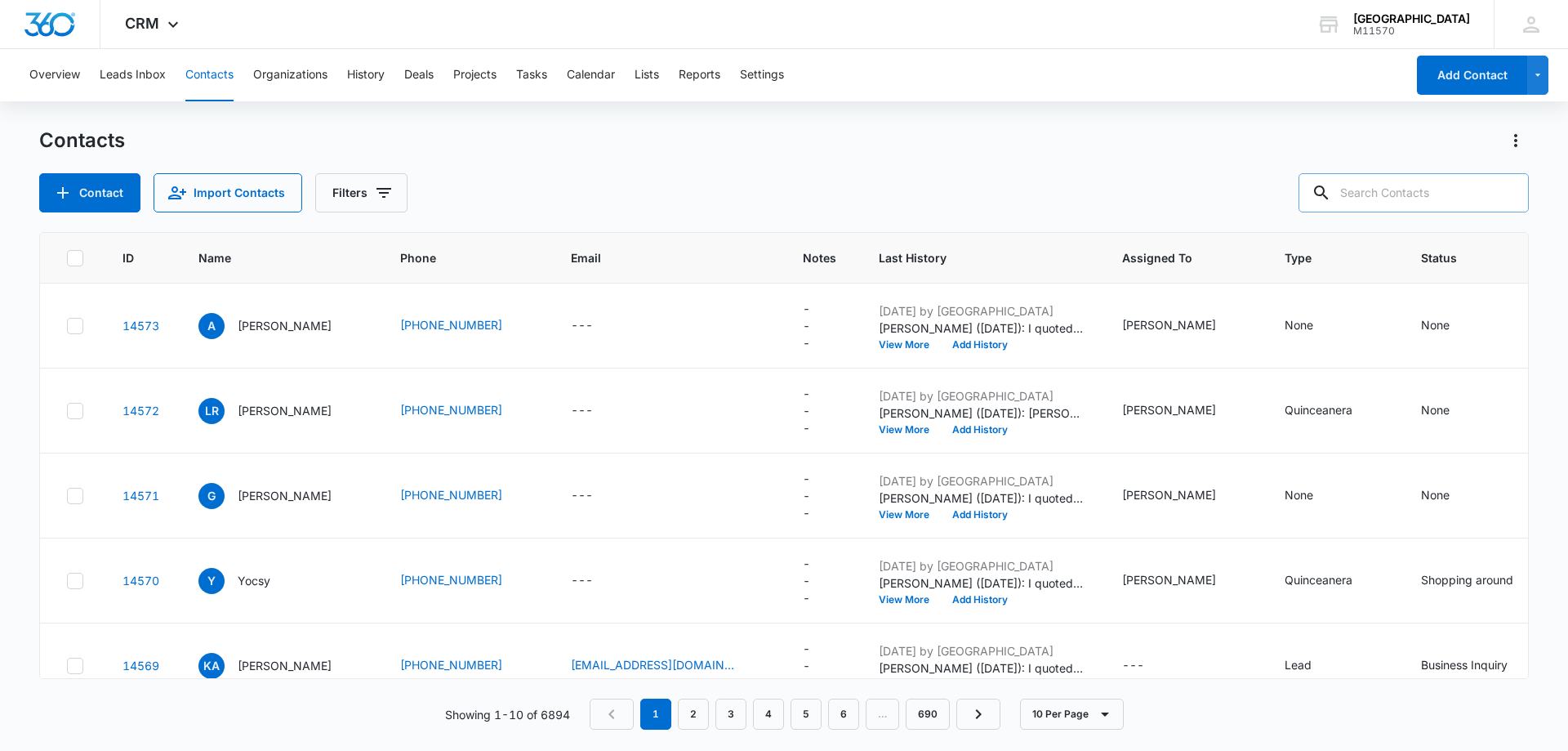
click at [1360, 193] on input "text" at bounding box center [1413, 192] width 230 height 39
type input "[PHONE_NUMBER]"
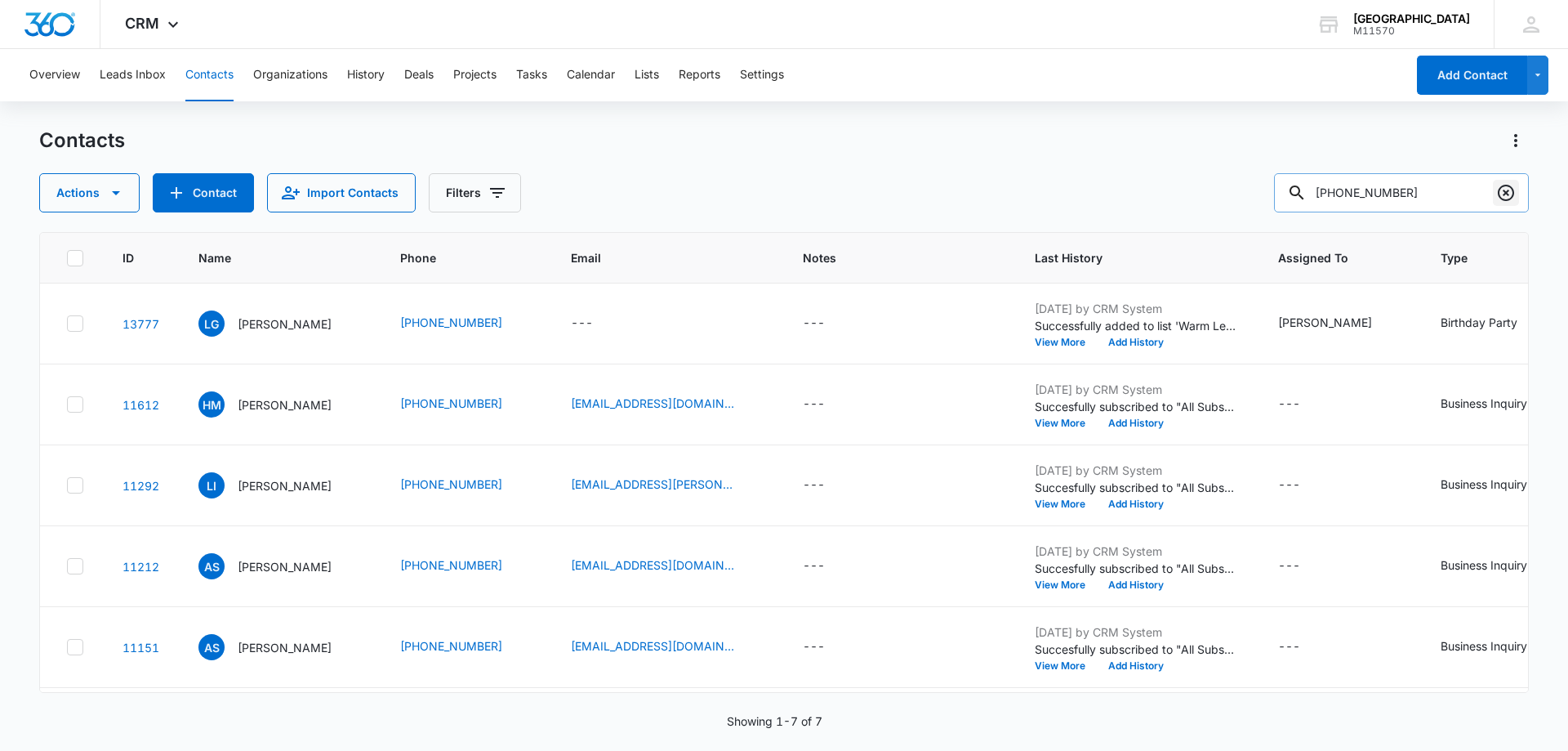
click at [1500, 193] on icon "Clear" at bounding box center [1505, 193] width 20 height 20
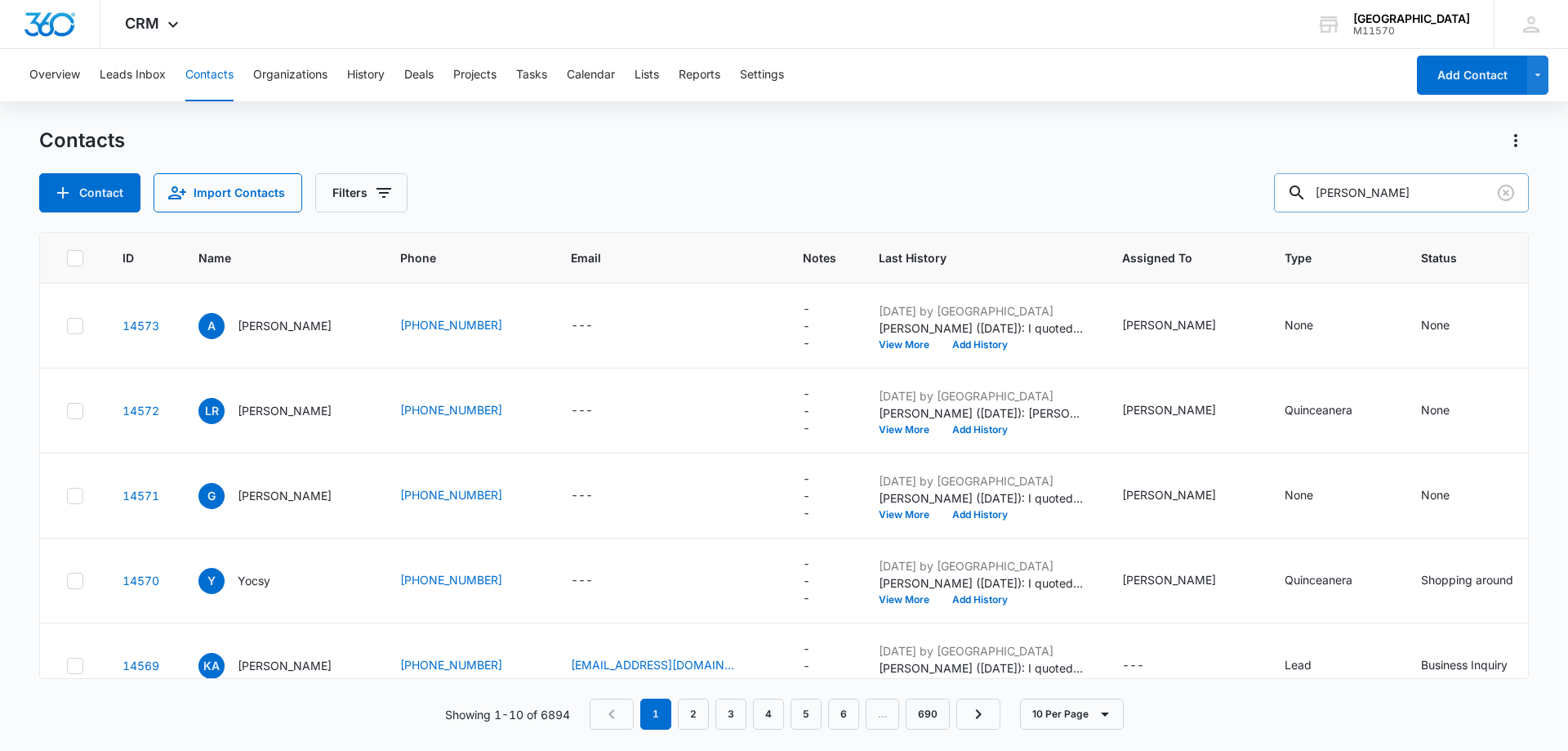
type input "[PERSON_NAME]"
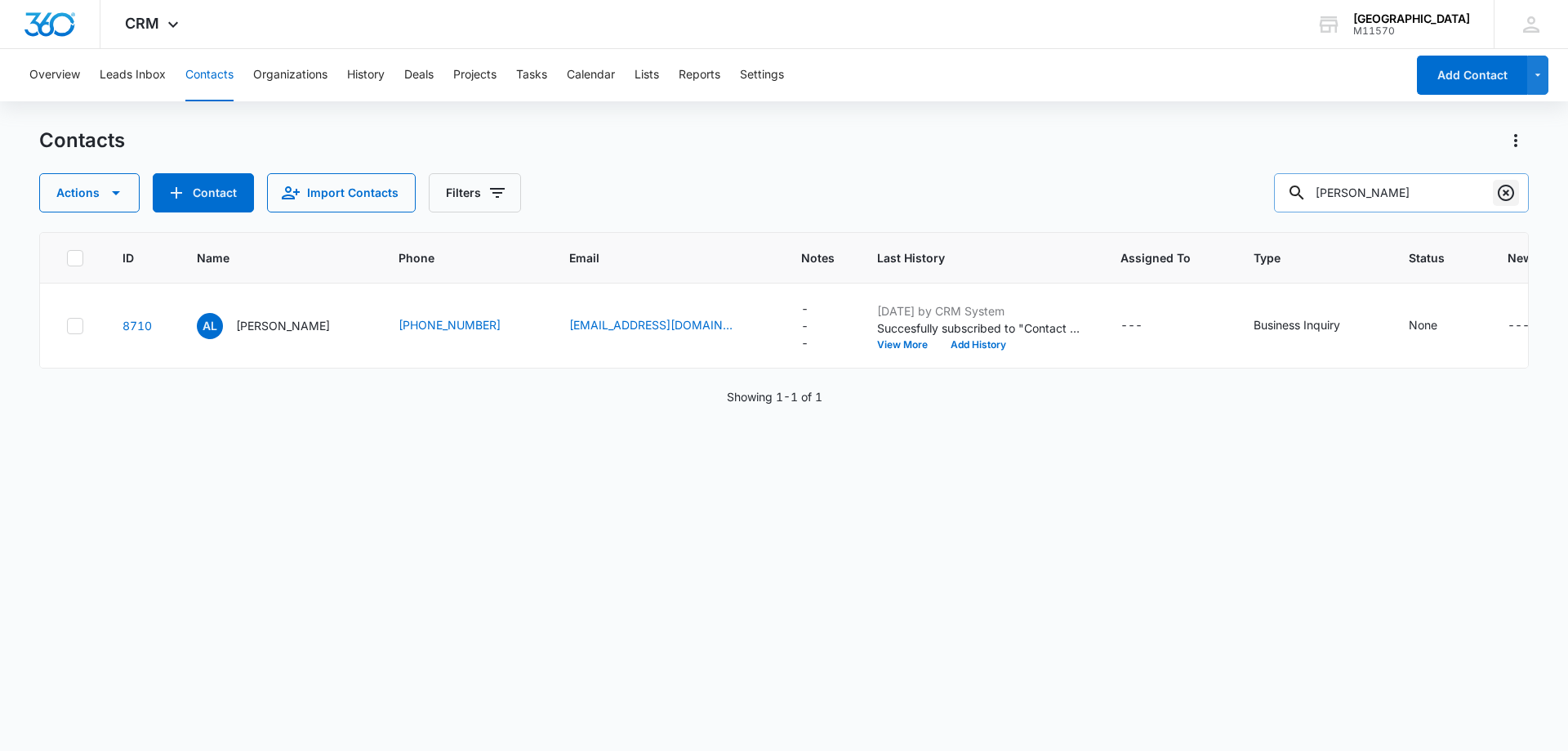
click at [1506, 191] on icon "Clear" at bounding box center [1505, 193] width 16 height 16
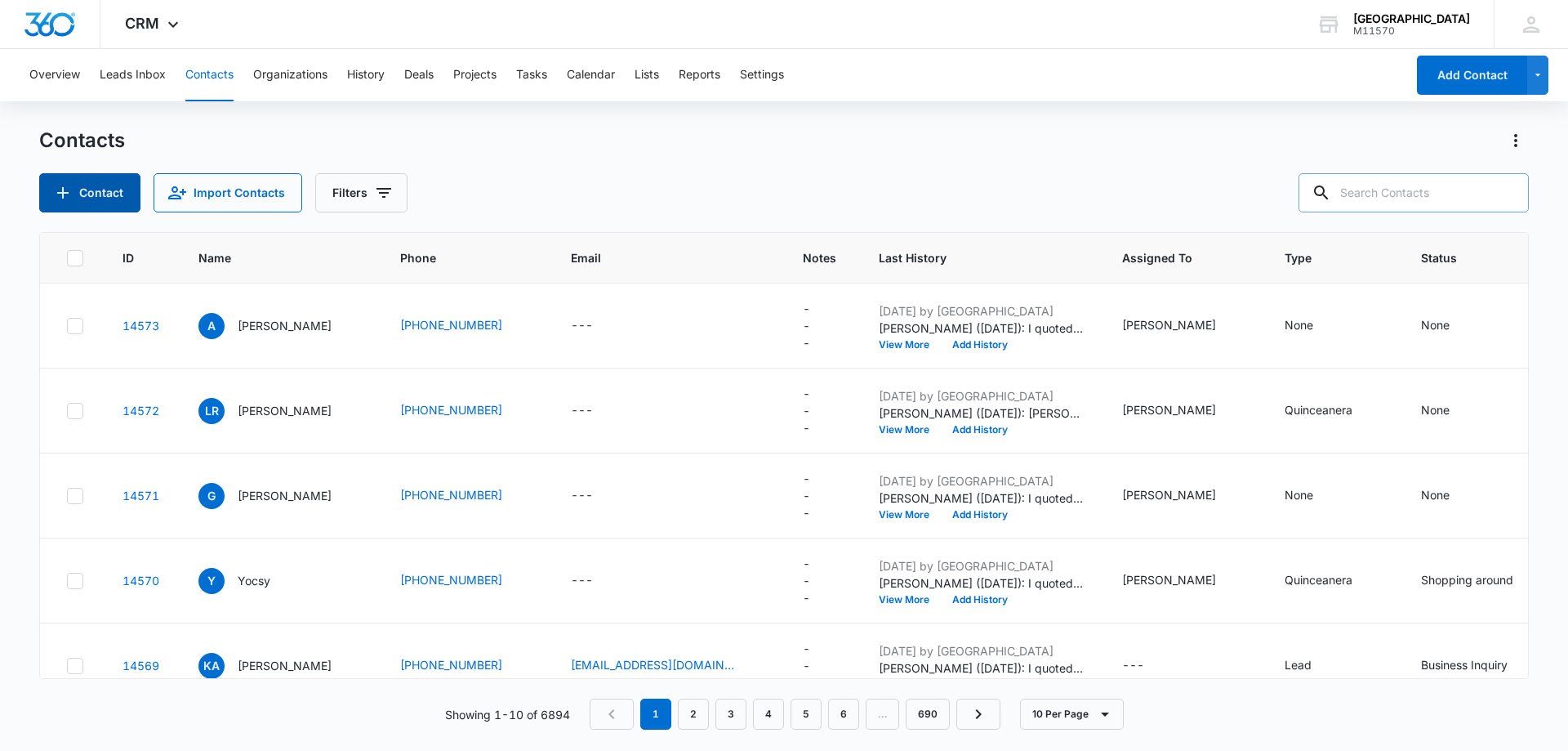
click at [99, 179] on button "Contact" at bounding box center [89, 192] width 101 height 39
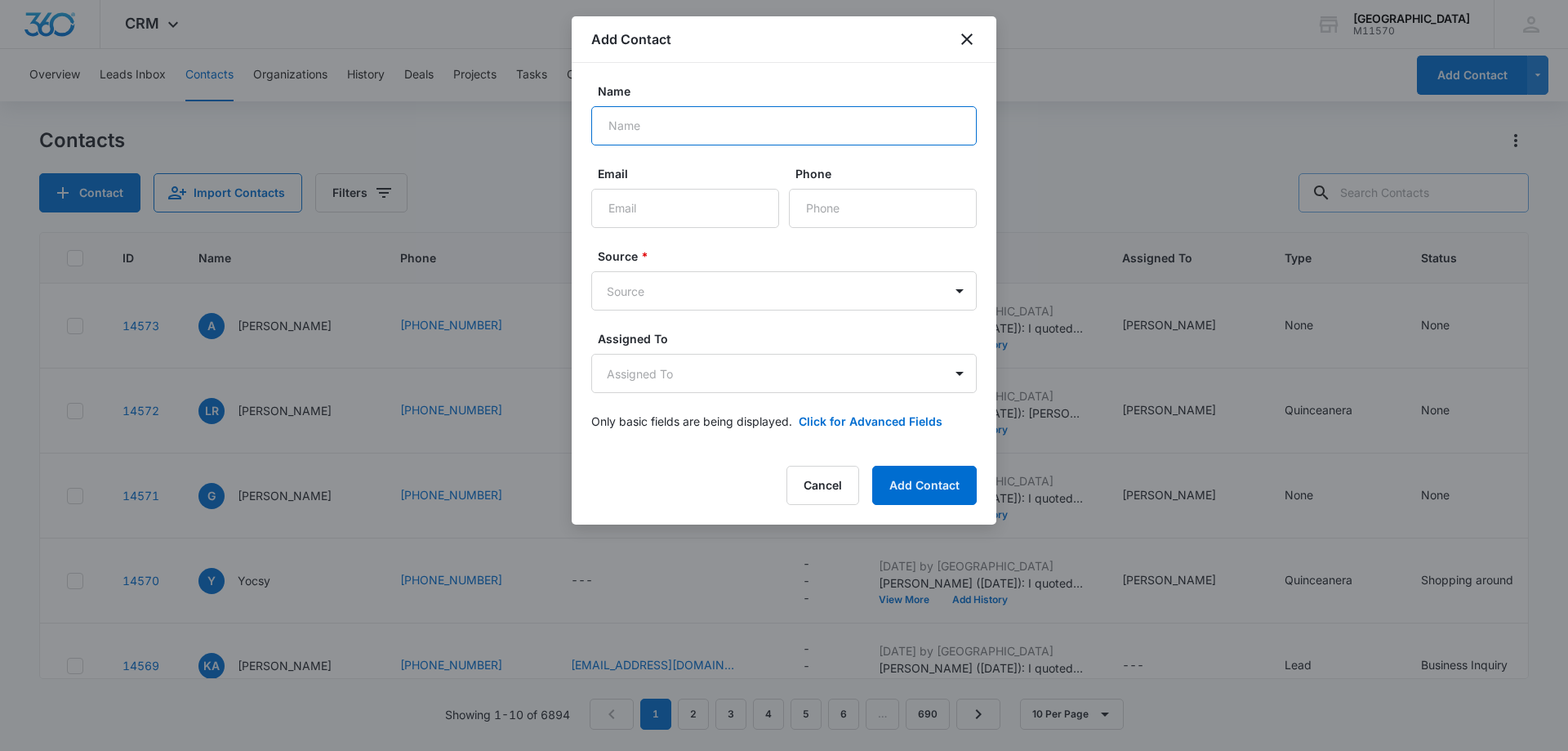
click at [650, 132] on input "Name" at bounding box center [784, 125] width 385 height 39
type input "[PERSON_NAME]"
click at [854, 207] on input "Phone" at bounding box center [882, 208] width 188 height 39
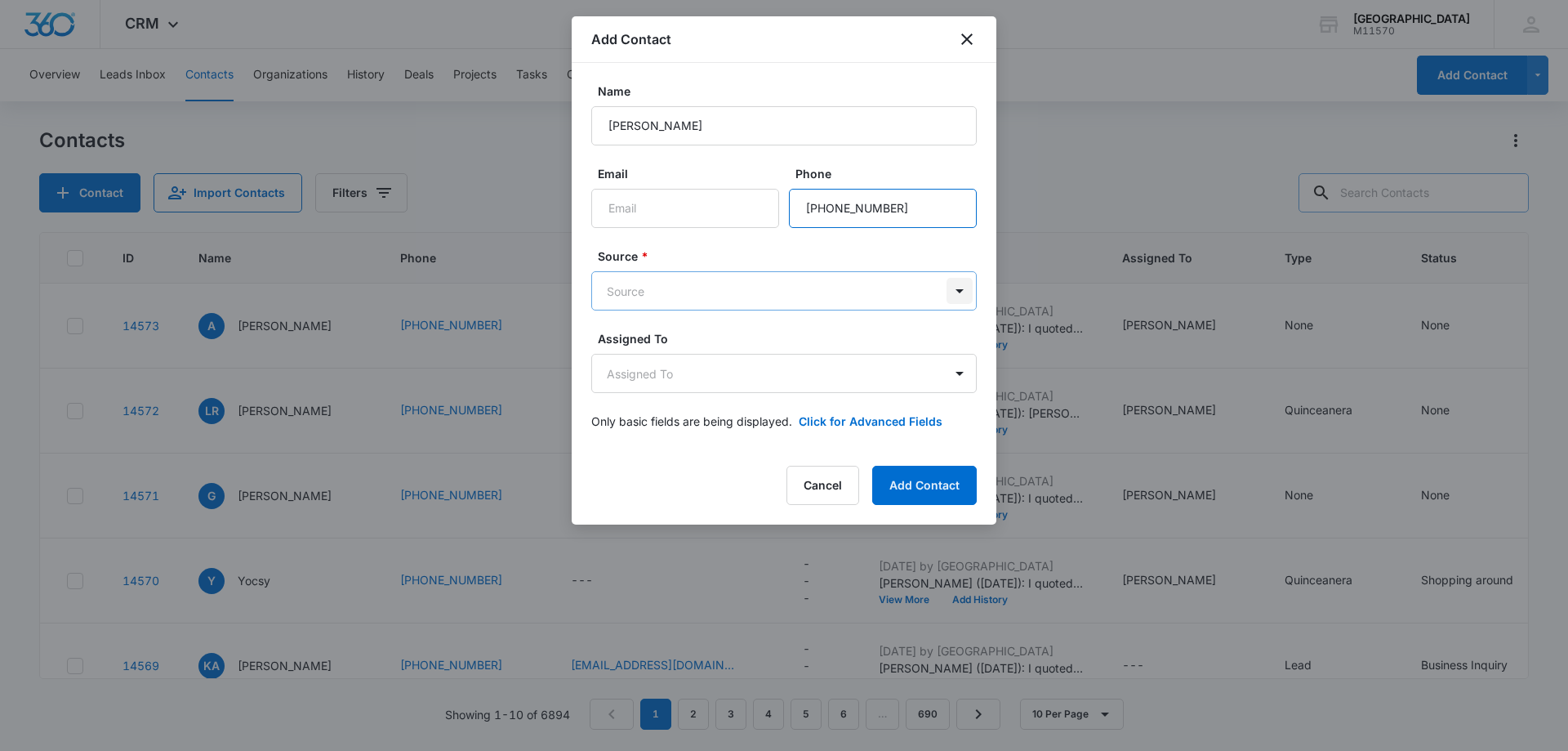
type input "[PHONE_NUMBER]"
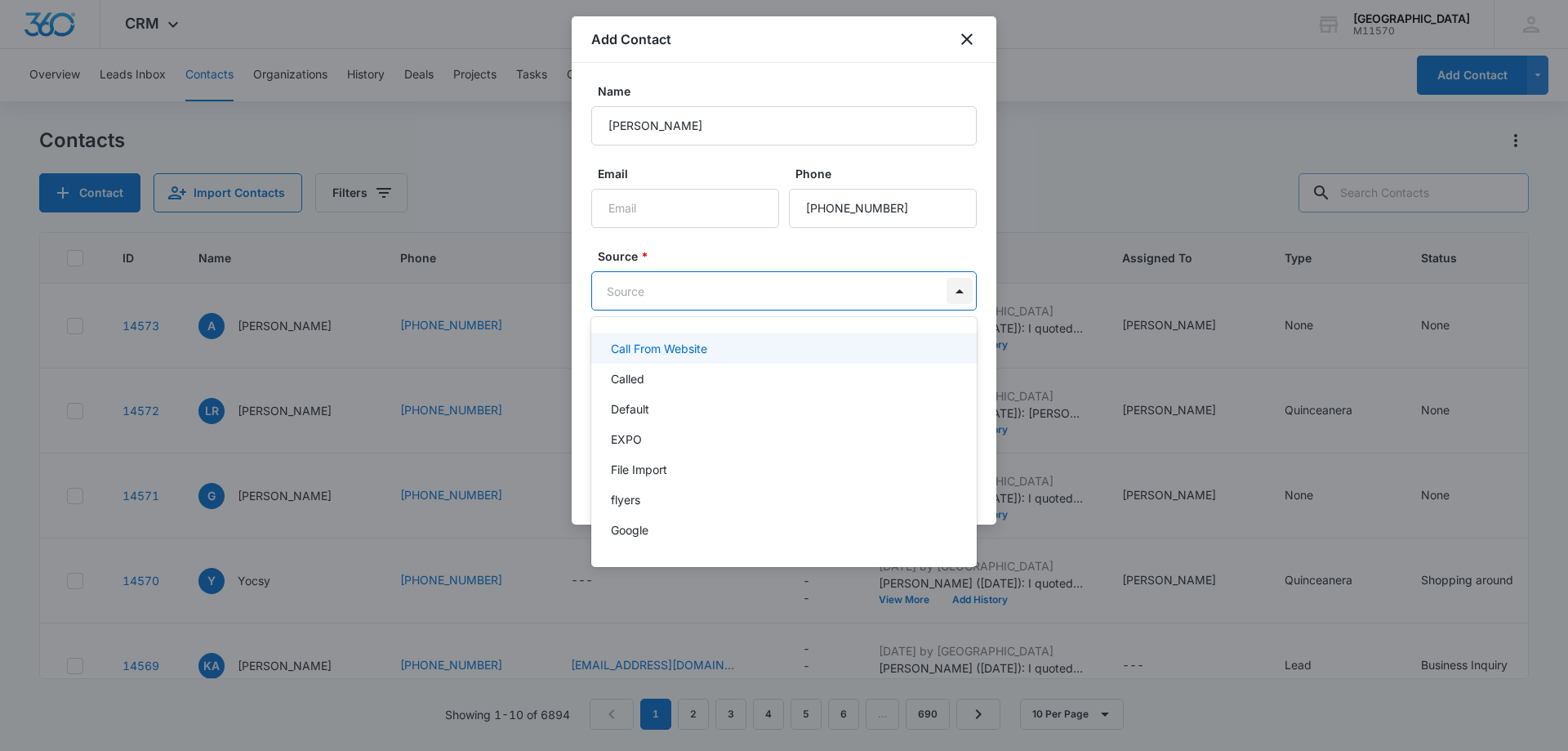
click at [958, 283] on body "CRM Apps Reputation Websites Forms CRM Email Social Shop Payments POS Content A…" at bounding box center [784, 376] width 1568 height 751
click at [659, 381] on div "Called" at bounding box center [782, 377] width 343 height 17
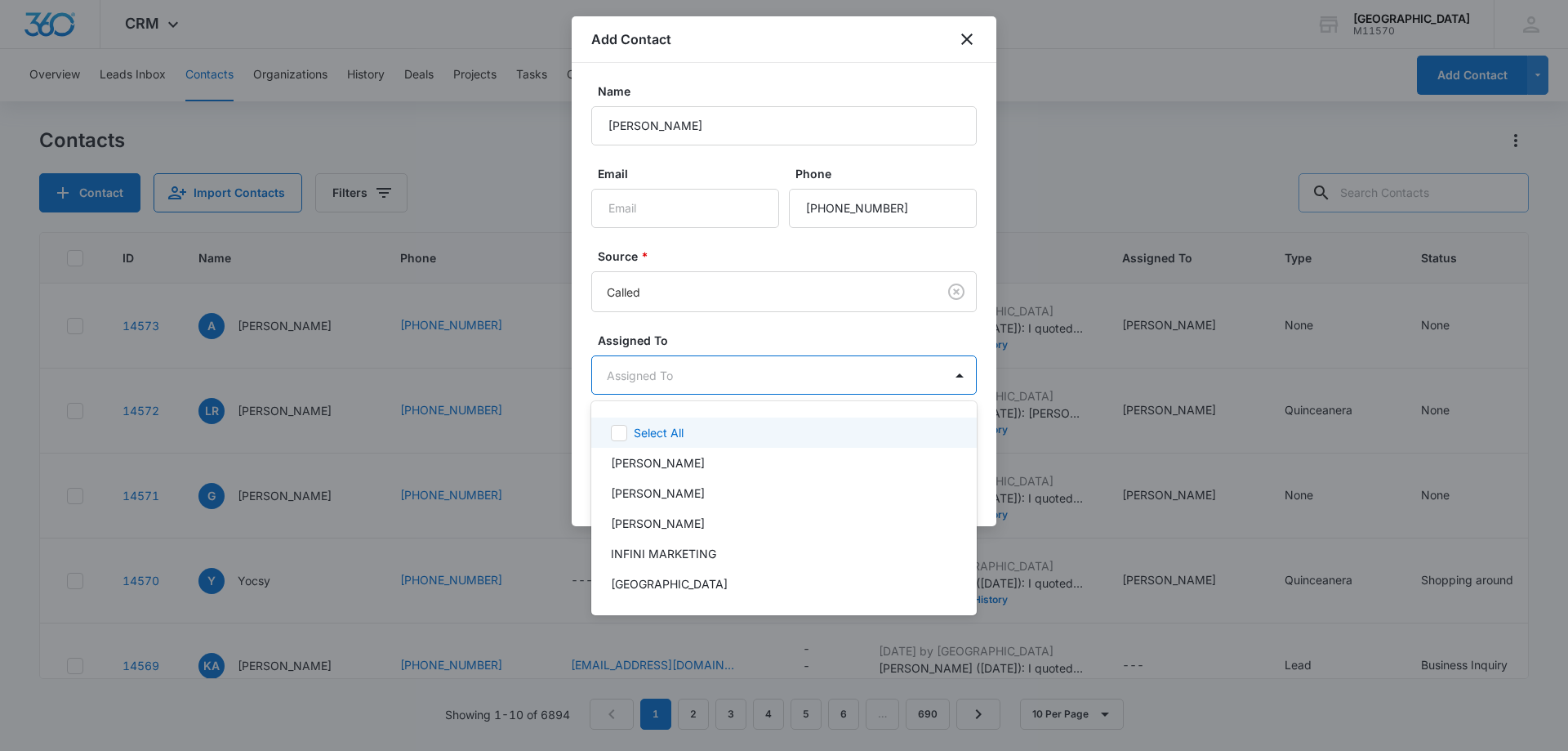
click at [653, 368] on body "CRM Apps Reputation Websites Forms CRM Email Social Shop Payments POS Content A…" at bounding box center [784, 376] width 1568 height 751
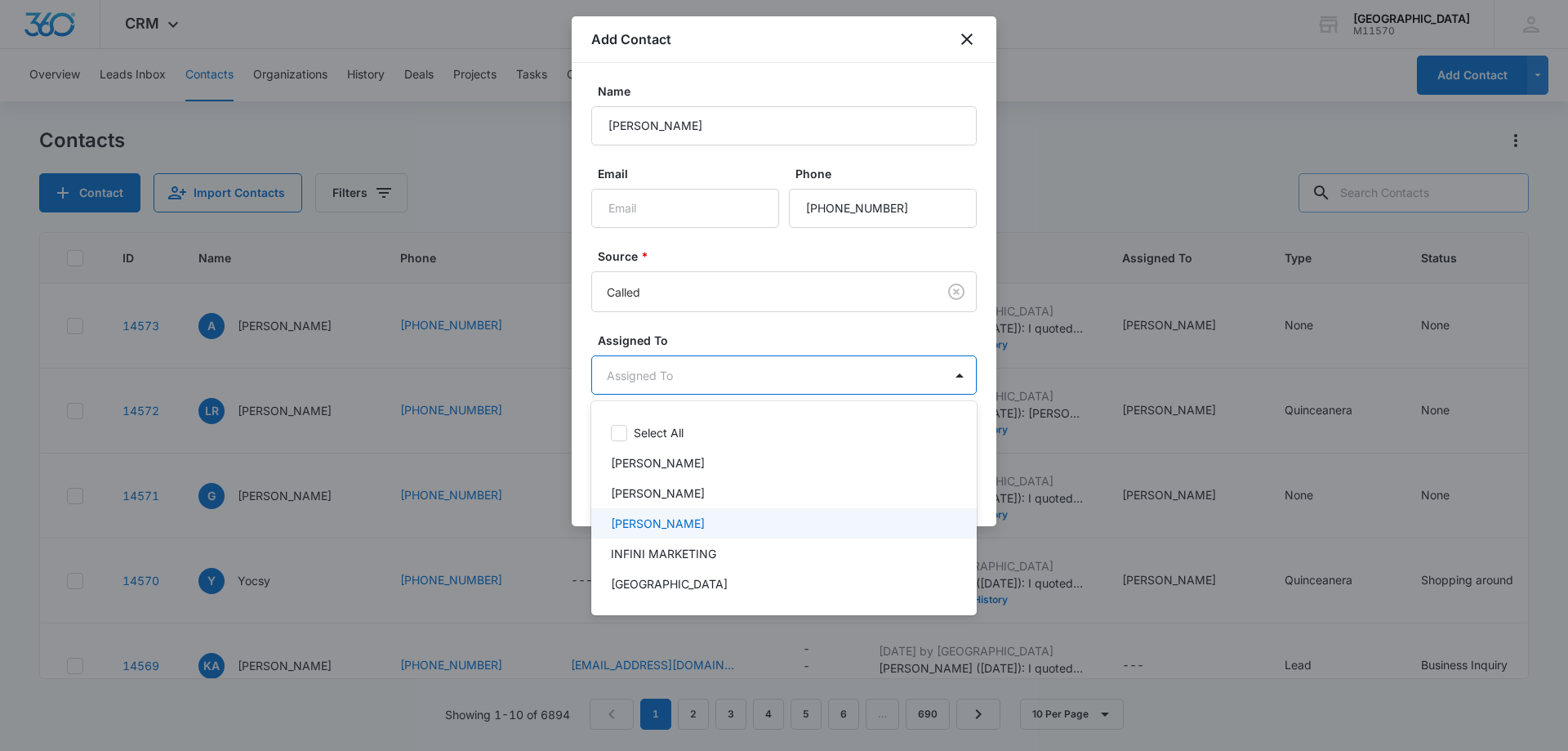
click at [671, 514] on div "[PERSON_NAME]" at bounding box center [784, 523] width 385 height 30
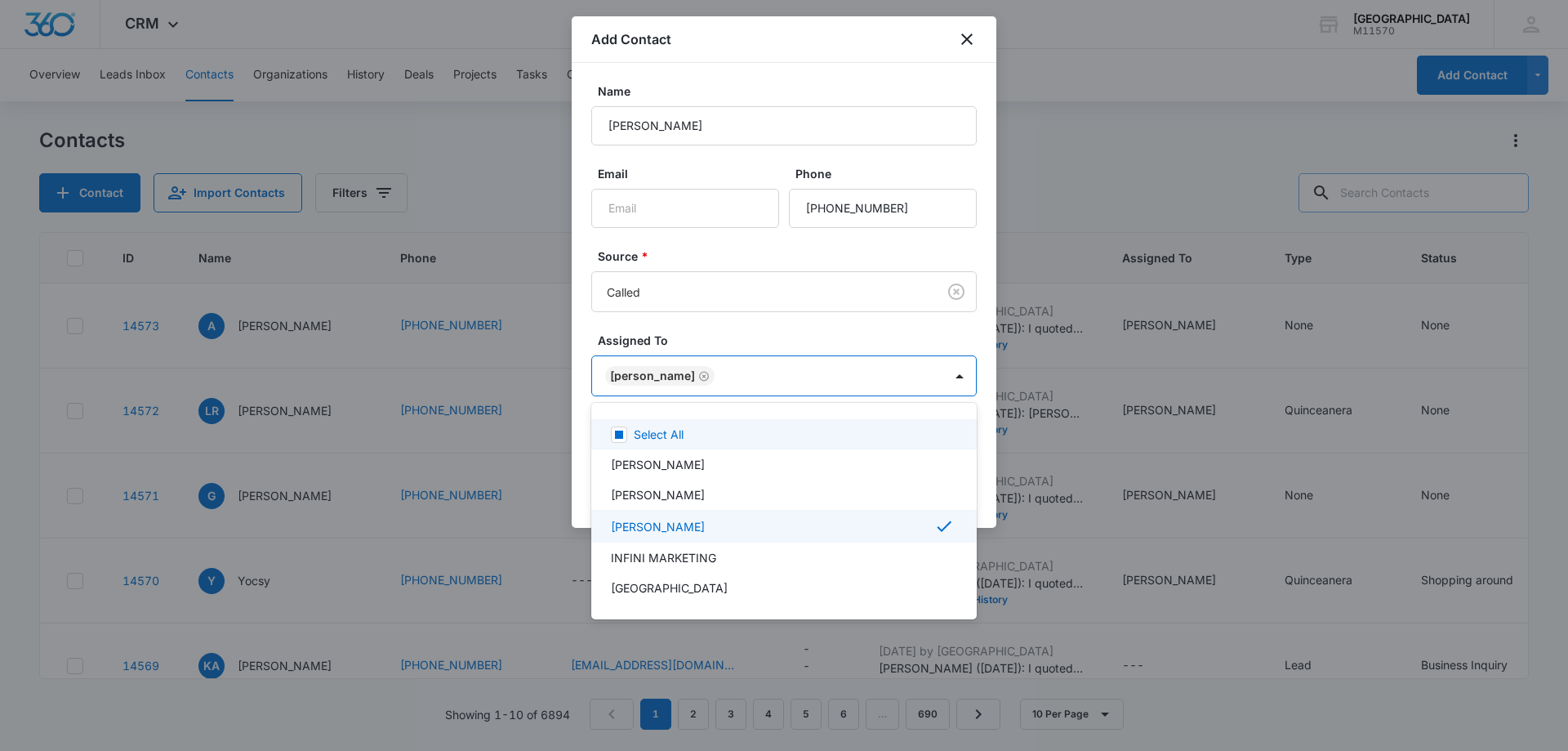
click at [642, 373] on div at bounding box center [784, 376] width 1568 height 751
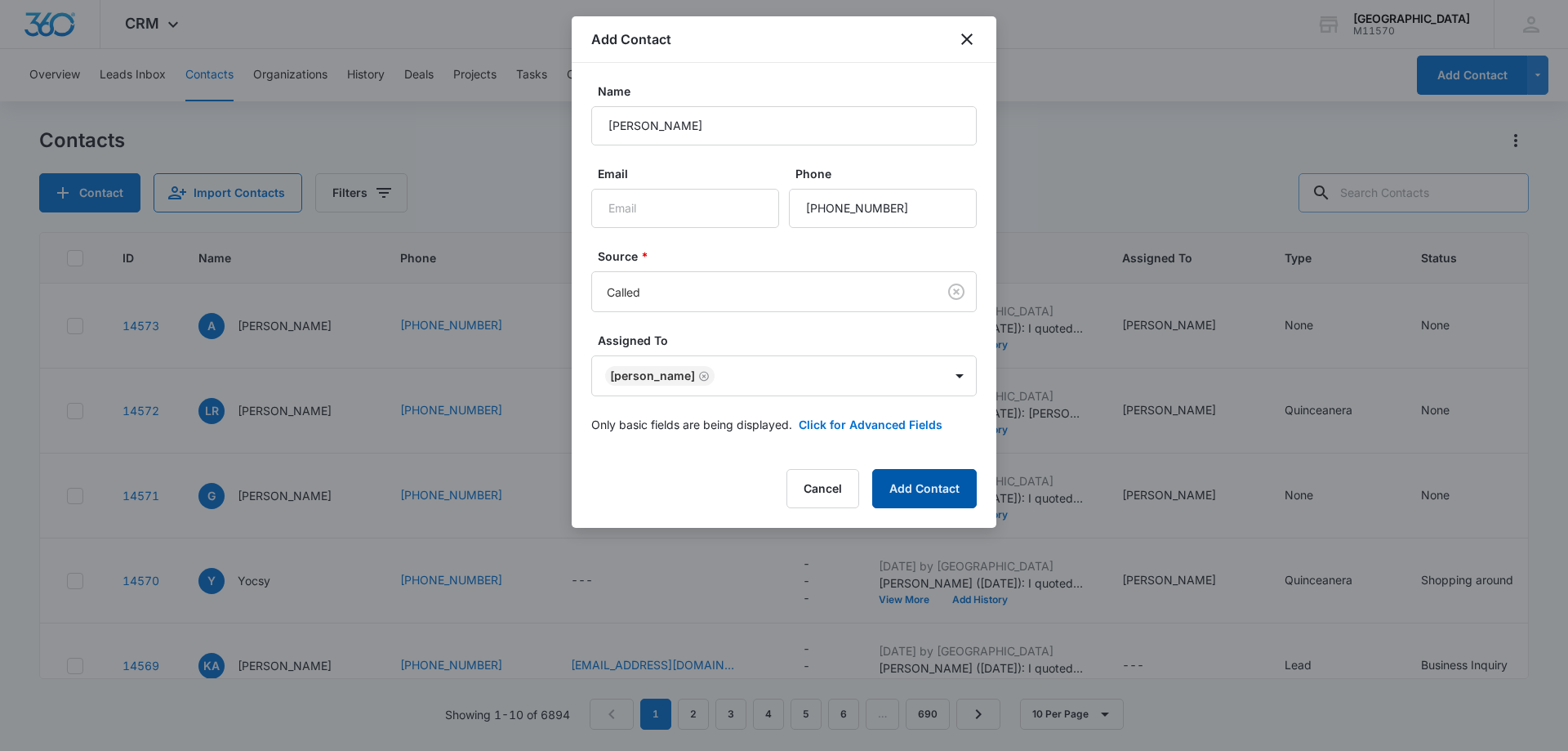
click at [957, 491] on button "Add Contact" at bounding box center [924, 488] width 104 height 39
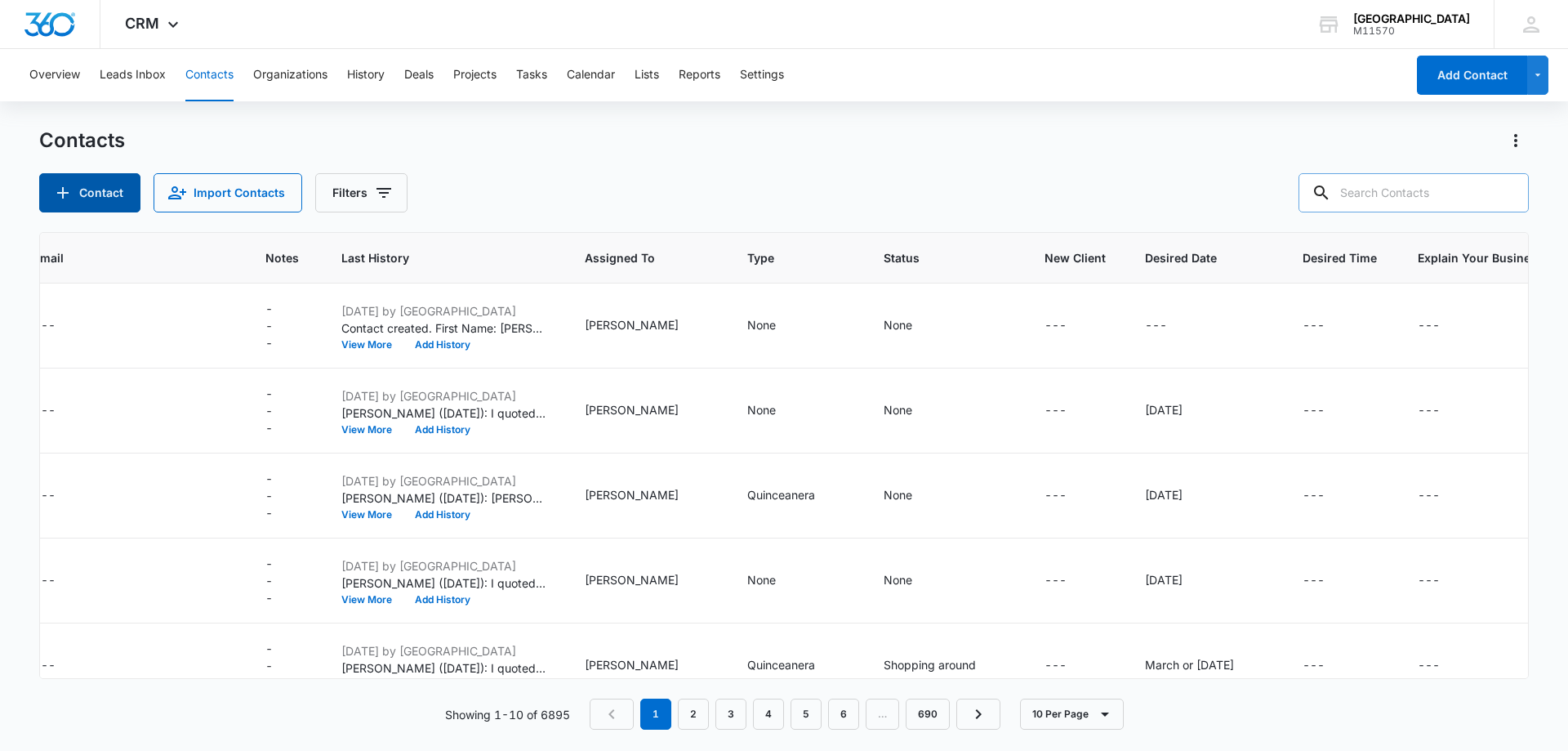
scroll to position [0, 747]
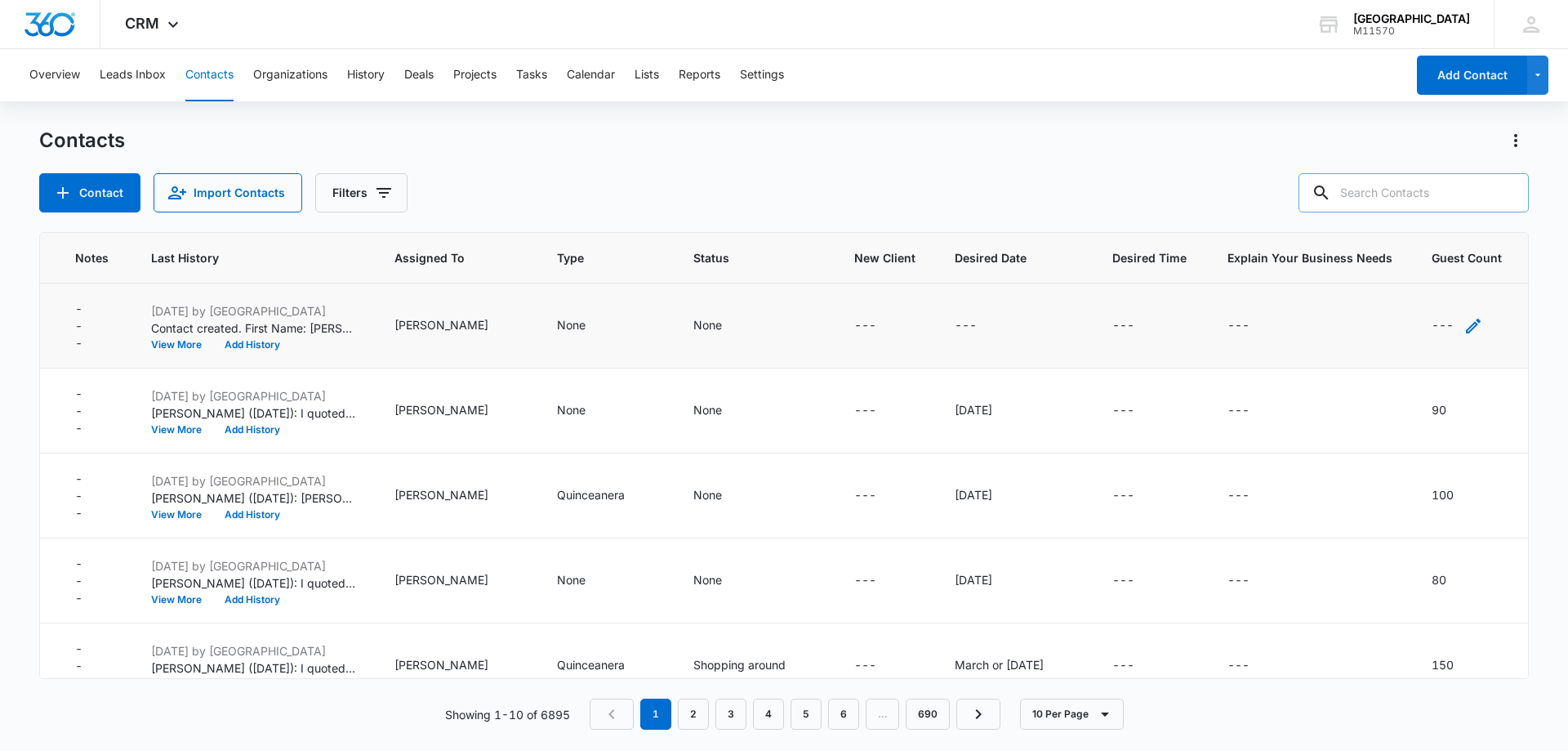
click at [1466, 325] on icon "Guest Count - - Select to Edit Field" at bounding box center [1473, 326] width 15 height 15
click at [1403, 196] on textarea "Guest Count" at bounding box center [1454, 195] width 194 height 93
type textarea "280"
click at [1514, 281] on button "Save" at bounding box center [1527, 272] width 49 height 31
click at [959, 327] on div "---" at bounding box center [980, 326] width 52 height 20
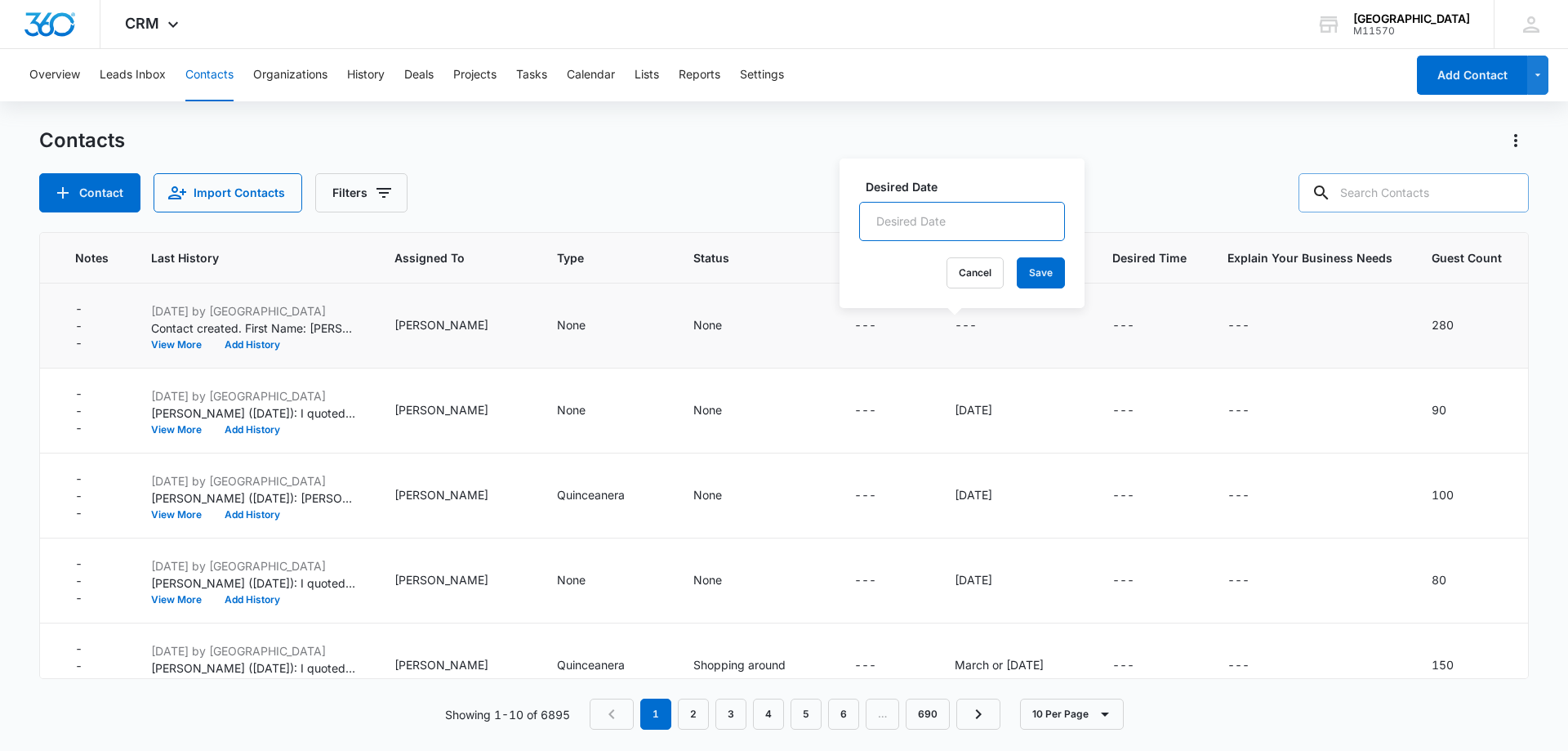
drag, startPoint x: 883, startPoint y: 225, endPoint x: 887, endPoint y: 219, distance: 7.2
click at [887, 219] on input "Desired Date" at bounding box center [961, 221] width 206 height 39
type input "[DATE]"
click at [1019, 264] on button "Save" at bounding box center [1041, 272] width 49 height 31
click at [595, 327] on icon "Type - None - Select to Edit Field" at bounding box center [605, 326] width 20 height 20
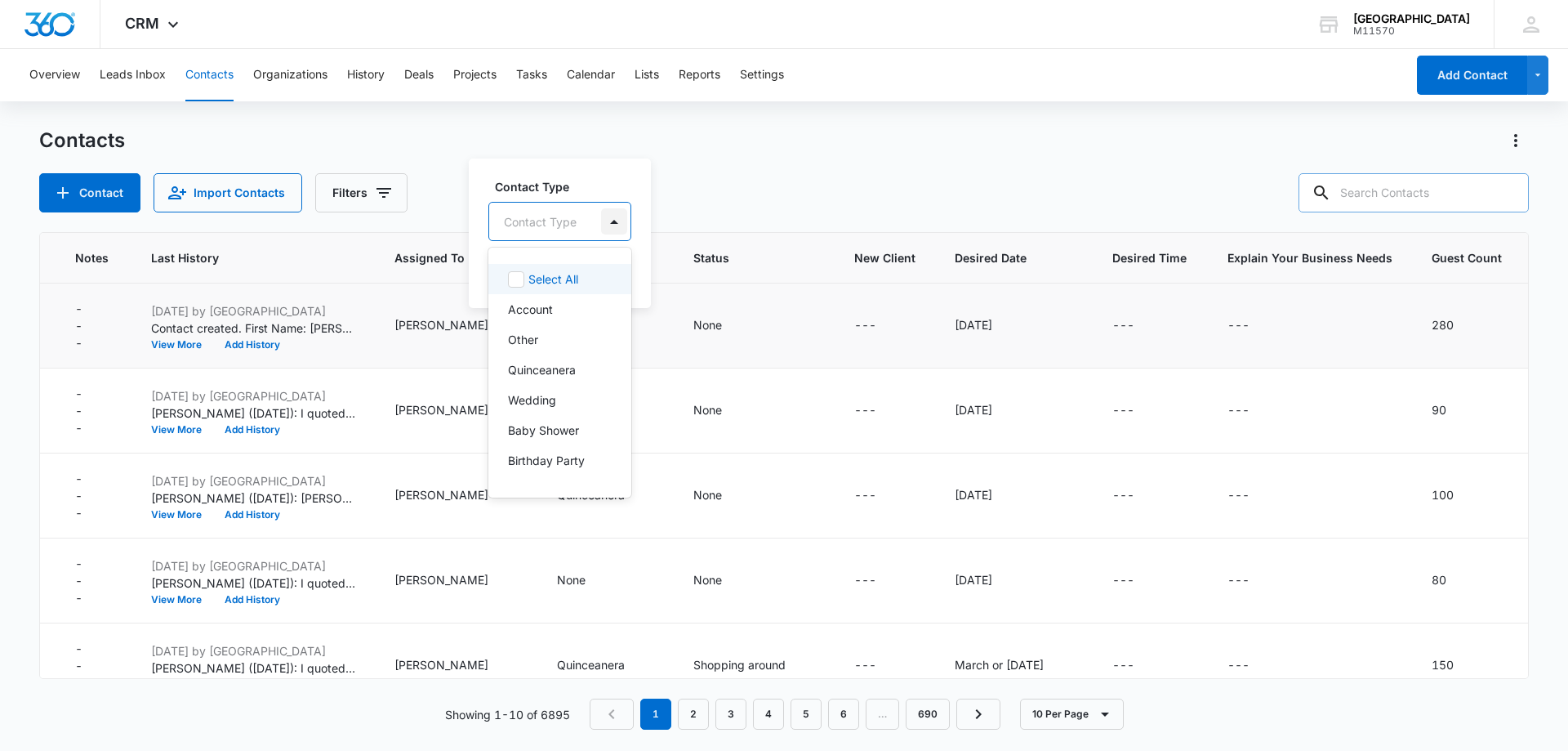
click at [612, 219] on div at bounding box center [614, 222] width 26 height 26
click at [567, 453] on p "Birthday Party" at bounding box center [545, 460] width 76 height 17
click at [559, 219] on div "Birthday Party" at bounding box center [547, 221] width 80 height 12
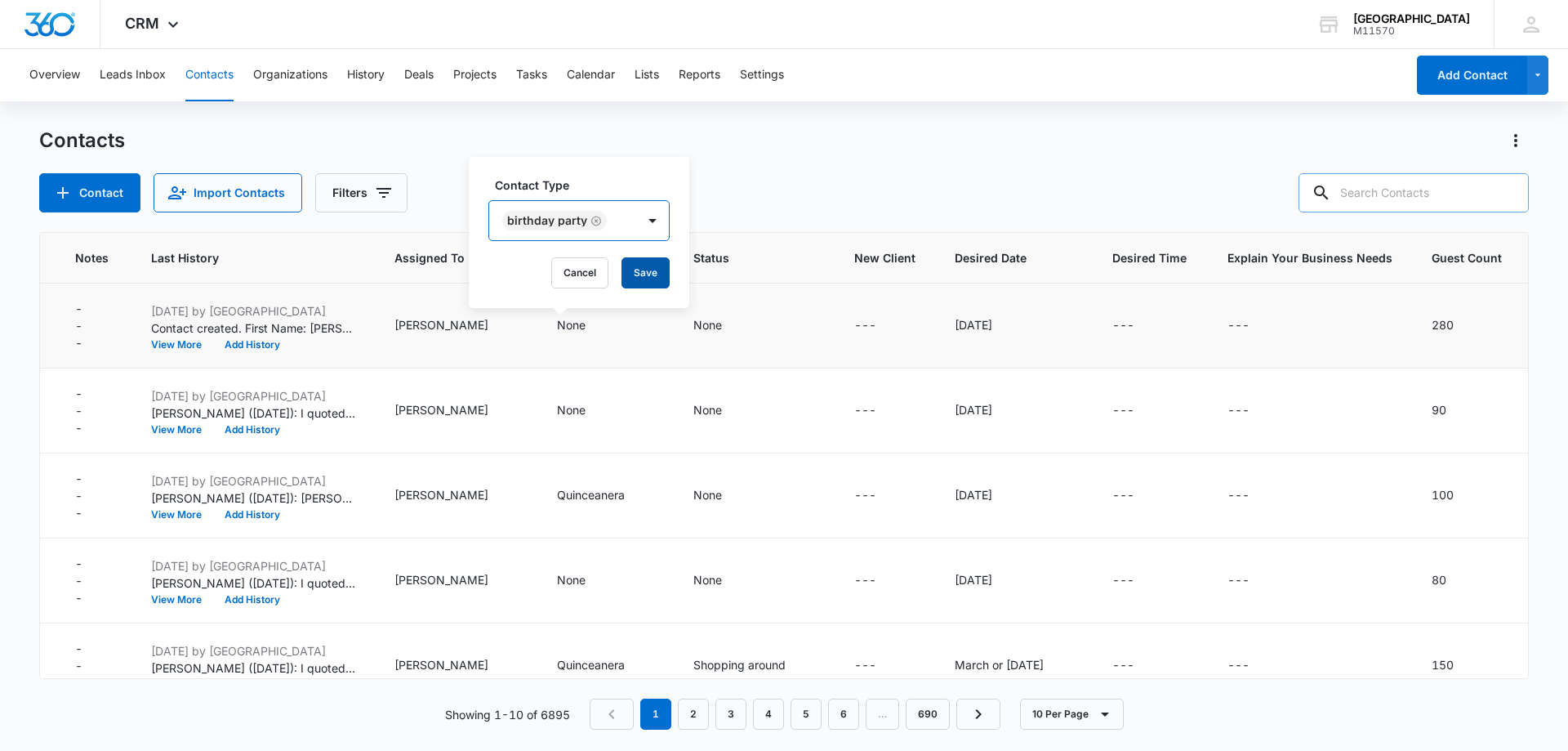
click at [649, 279] on button "Save" at bounding box center [645, 272] width 49 height 31
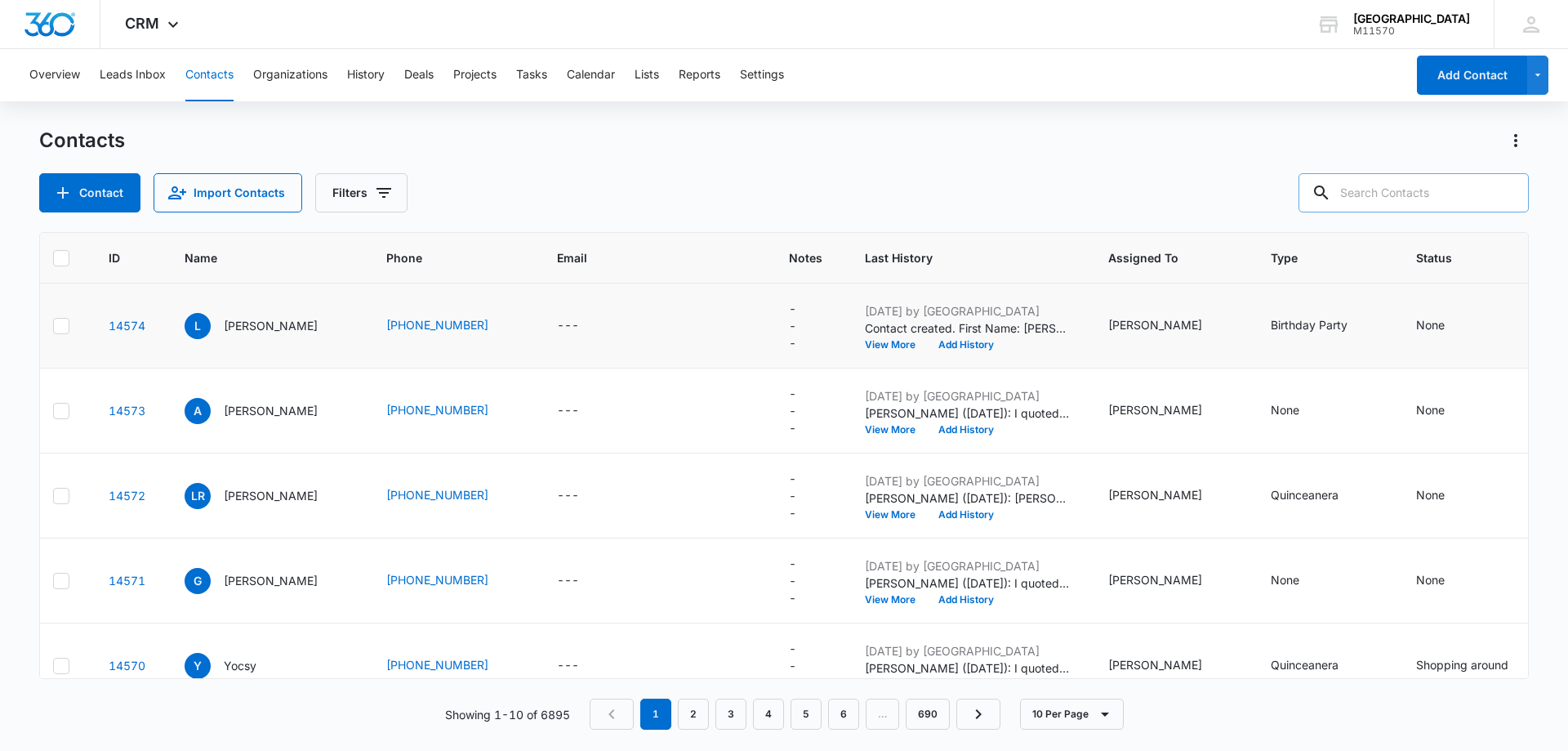
scroll to position [0, 3]
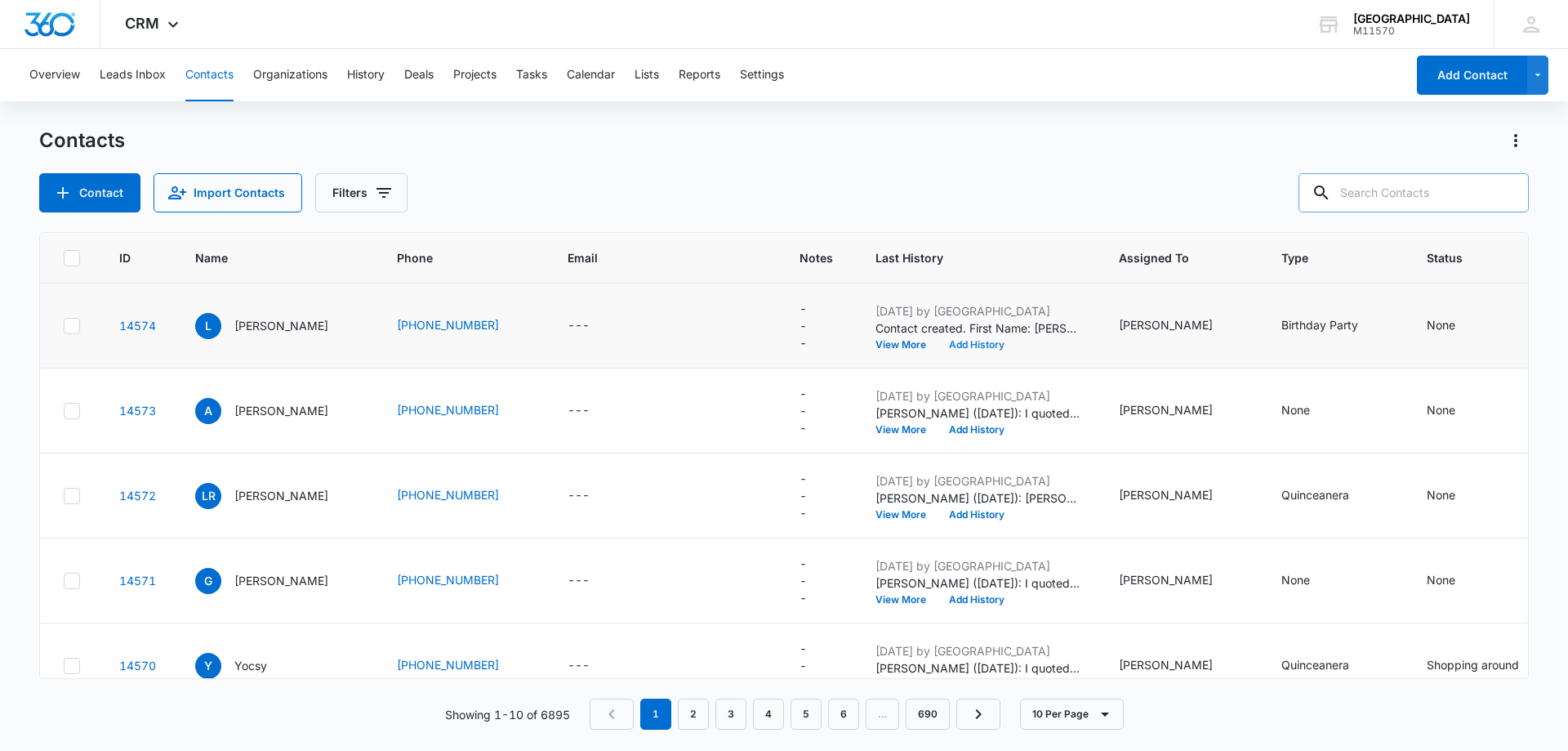
click at [984, 340] on button "Add History" at bounding box center [976, 345] width 78 height 10
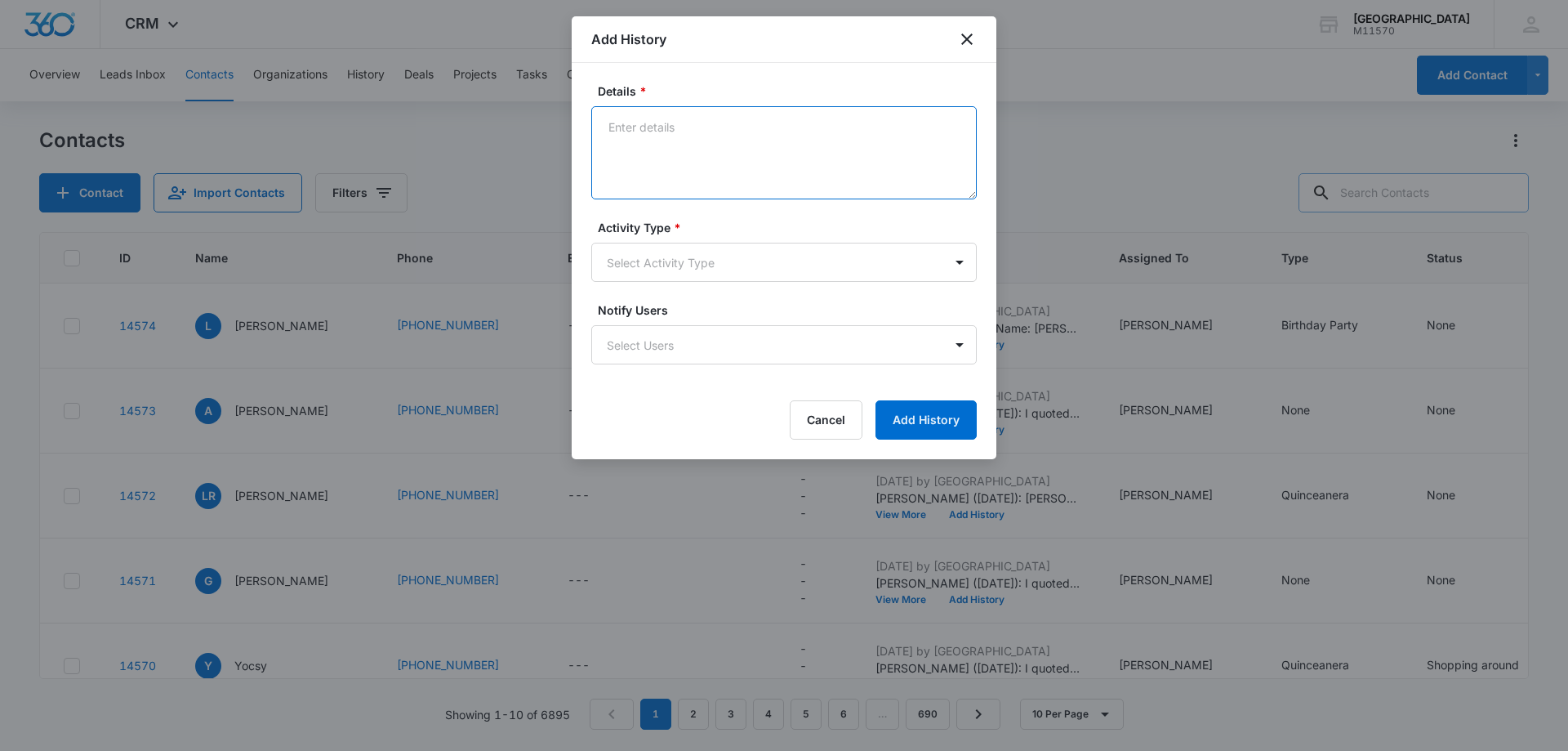
click at [650, 143] on textarea "Details *" at bounding box center [784, 153] width 385 height 93
type textarea "[PERSON_NAME] ([DATE]): [PERSON_NAME] quoted the client on [DATE] but dont know…"
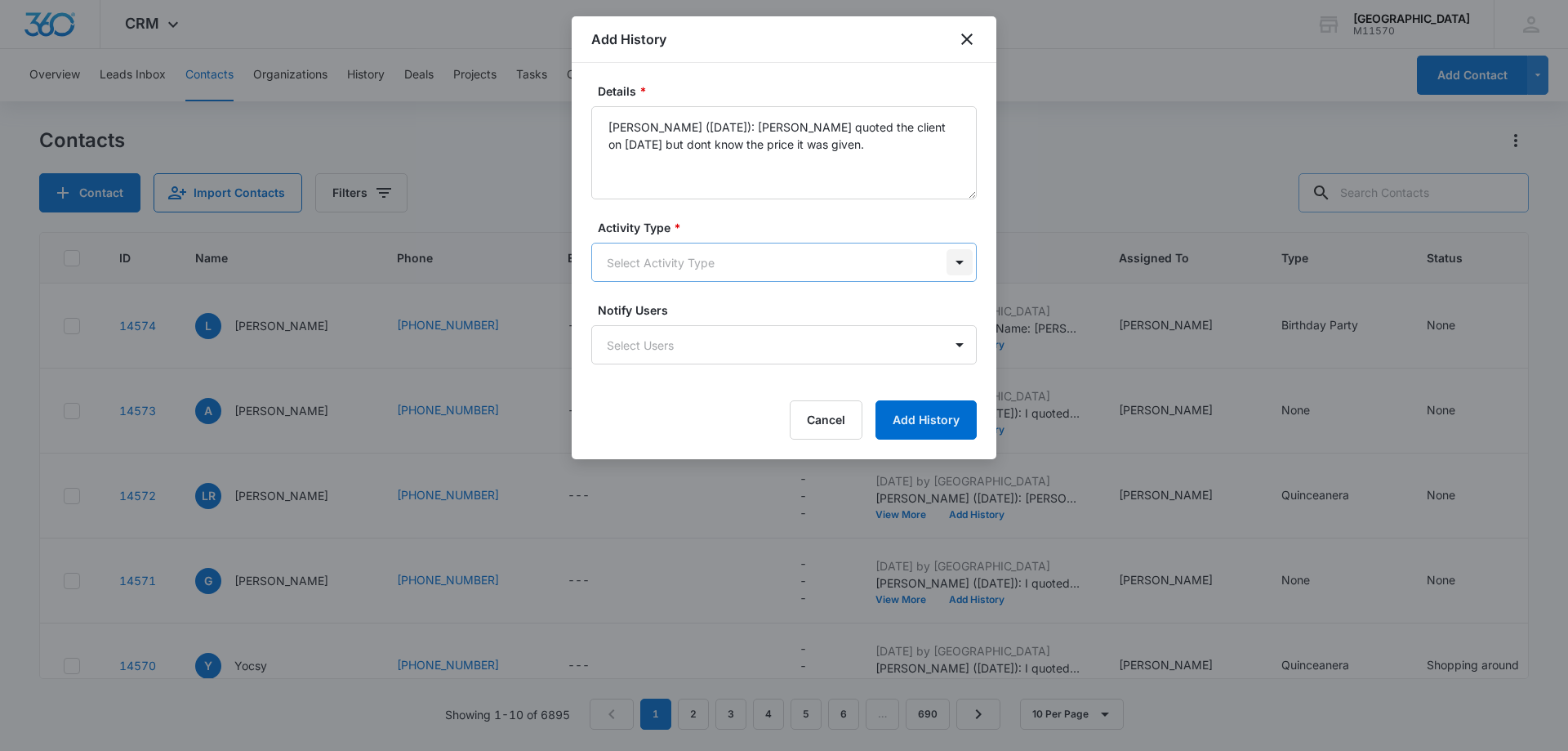
click at [962, 261] on body "CRM Apps Reputation Websites Forms CRM Email Social Shop Payments POS Content A…" at bounding box center [784, 376] width 1568 height 751
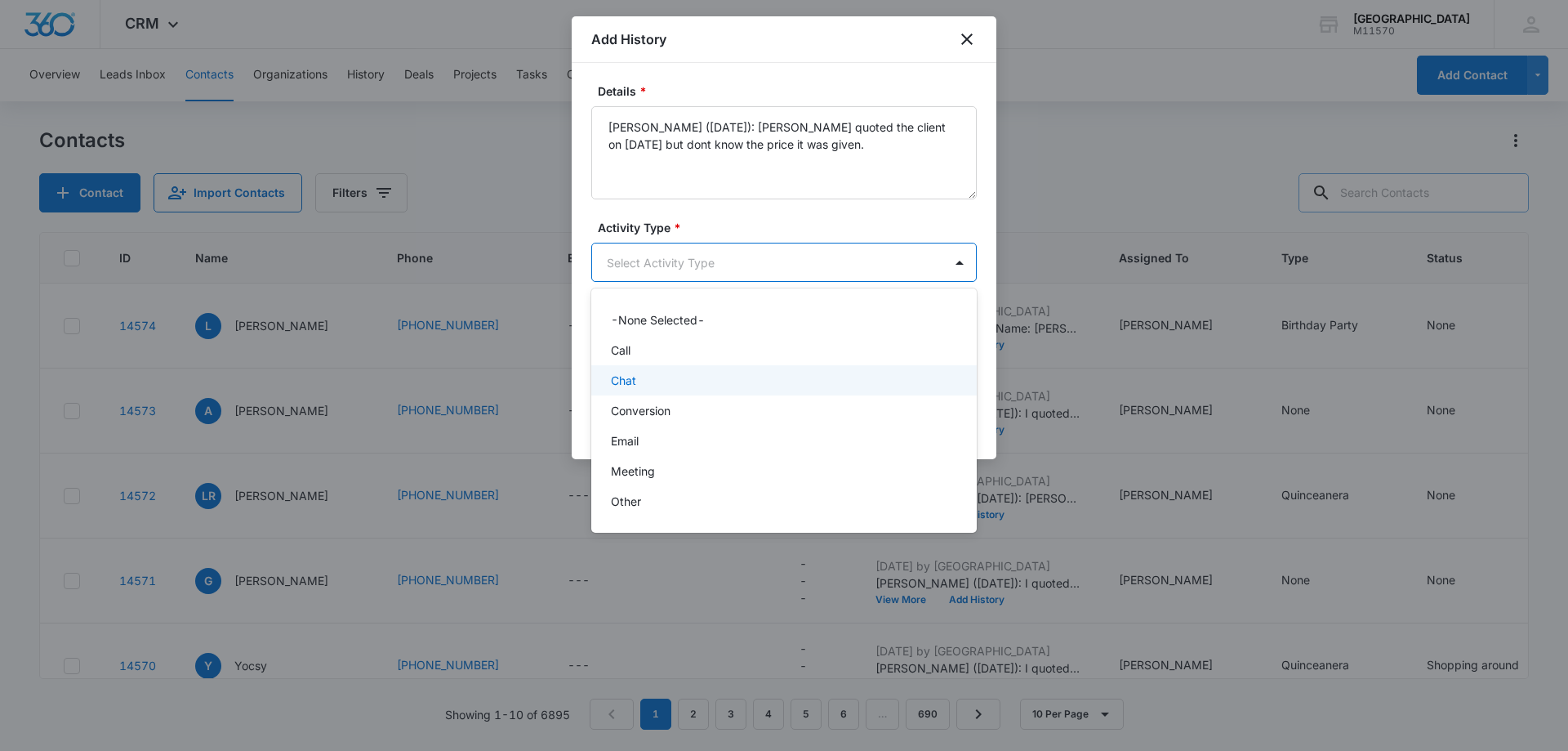
click at [637, 377] on div "Chat" at bounding box center [782, 379] width 343 height 17
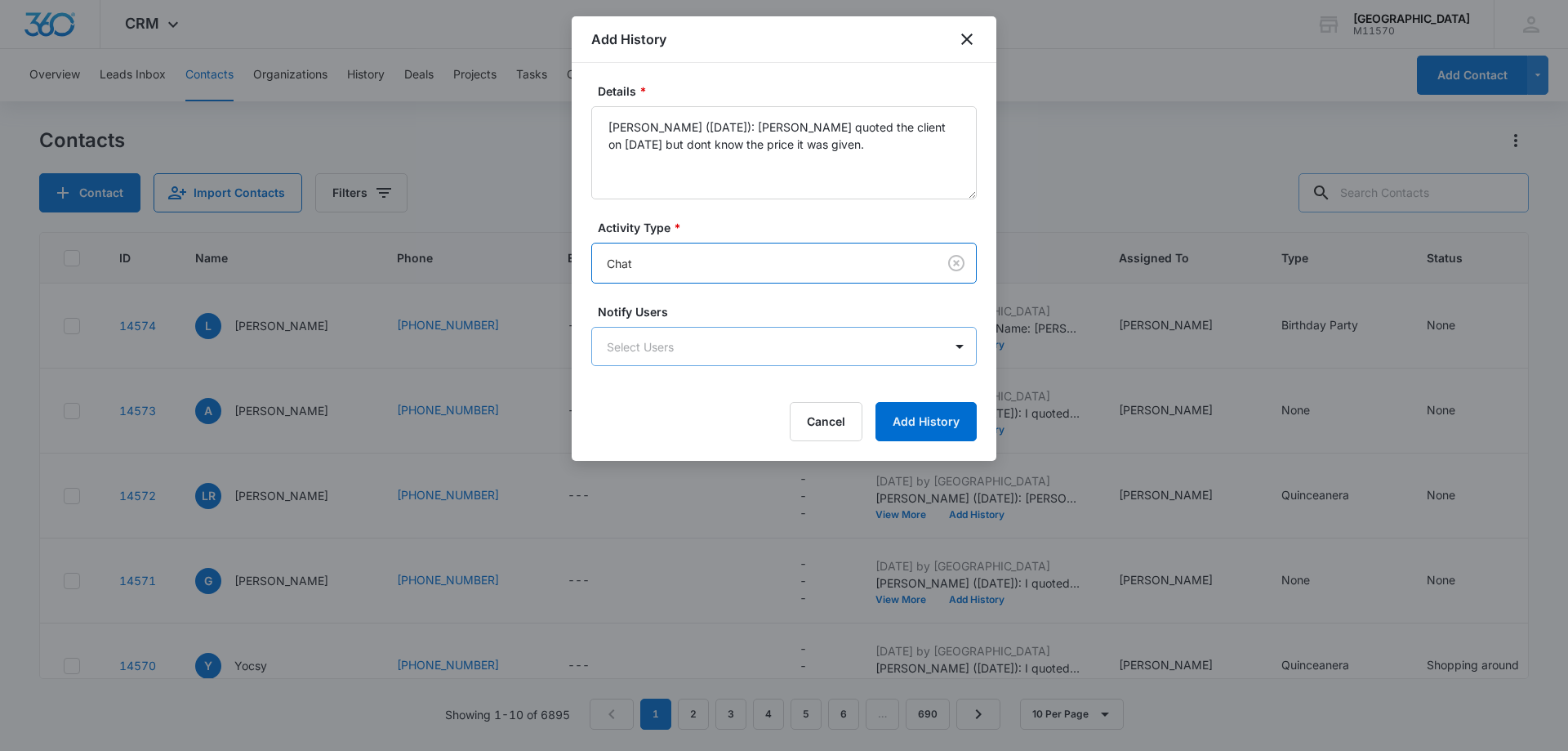
click at [646, 354] on body "CRM Apps Reputation Websites Forms CRM Email Social Shop Payments POS Content A…" at bounding box center [784, 376] width 1568 height 751
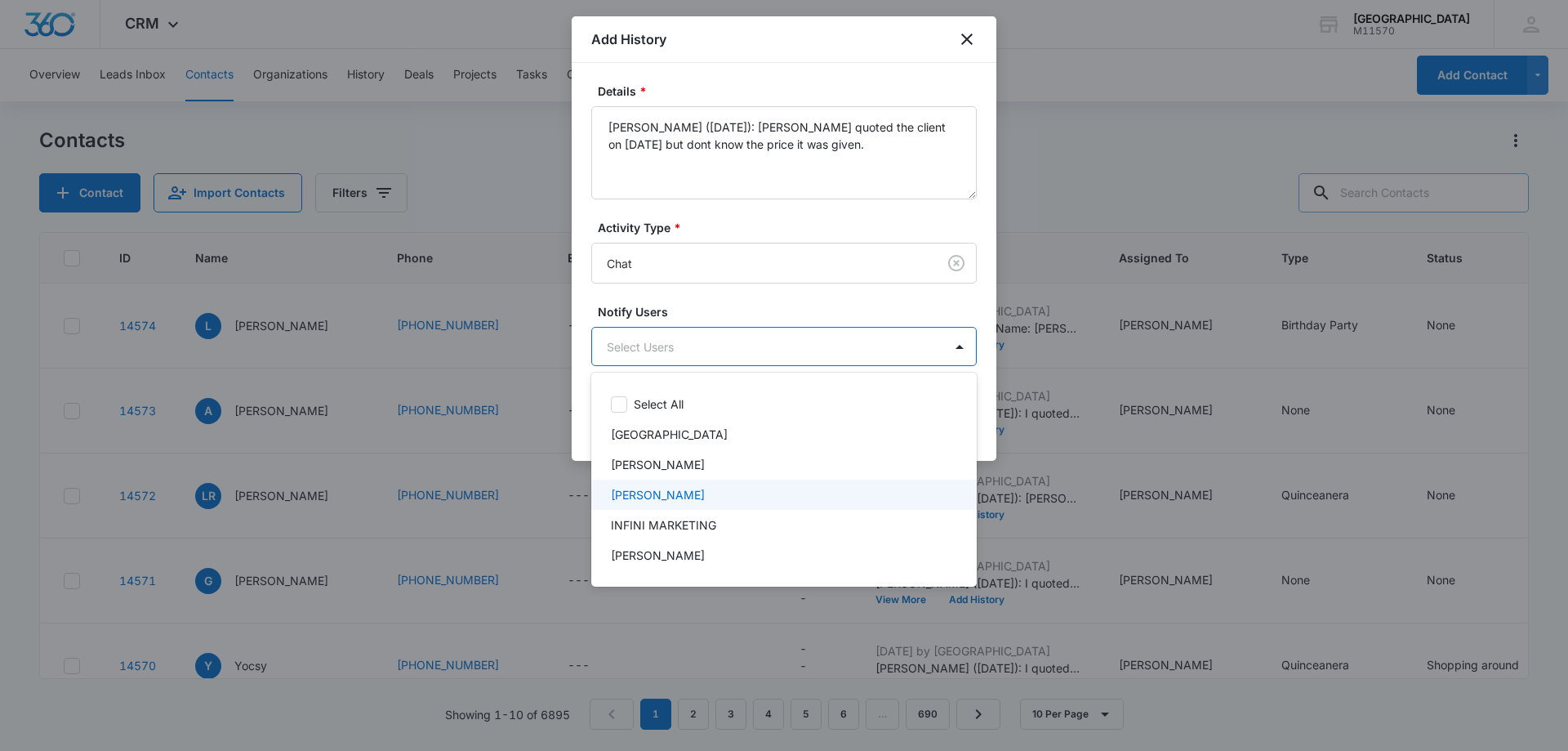
drag, startPoint x: 682, startPoint y: 495, endPoint x: 682, endPoint y: 483, distance: 12.0
click at [682, 494] on p "[PERSON_NAME]" at bounding box center [657, 494] width 94 height 17
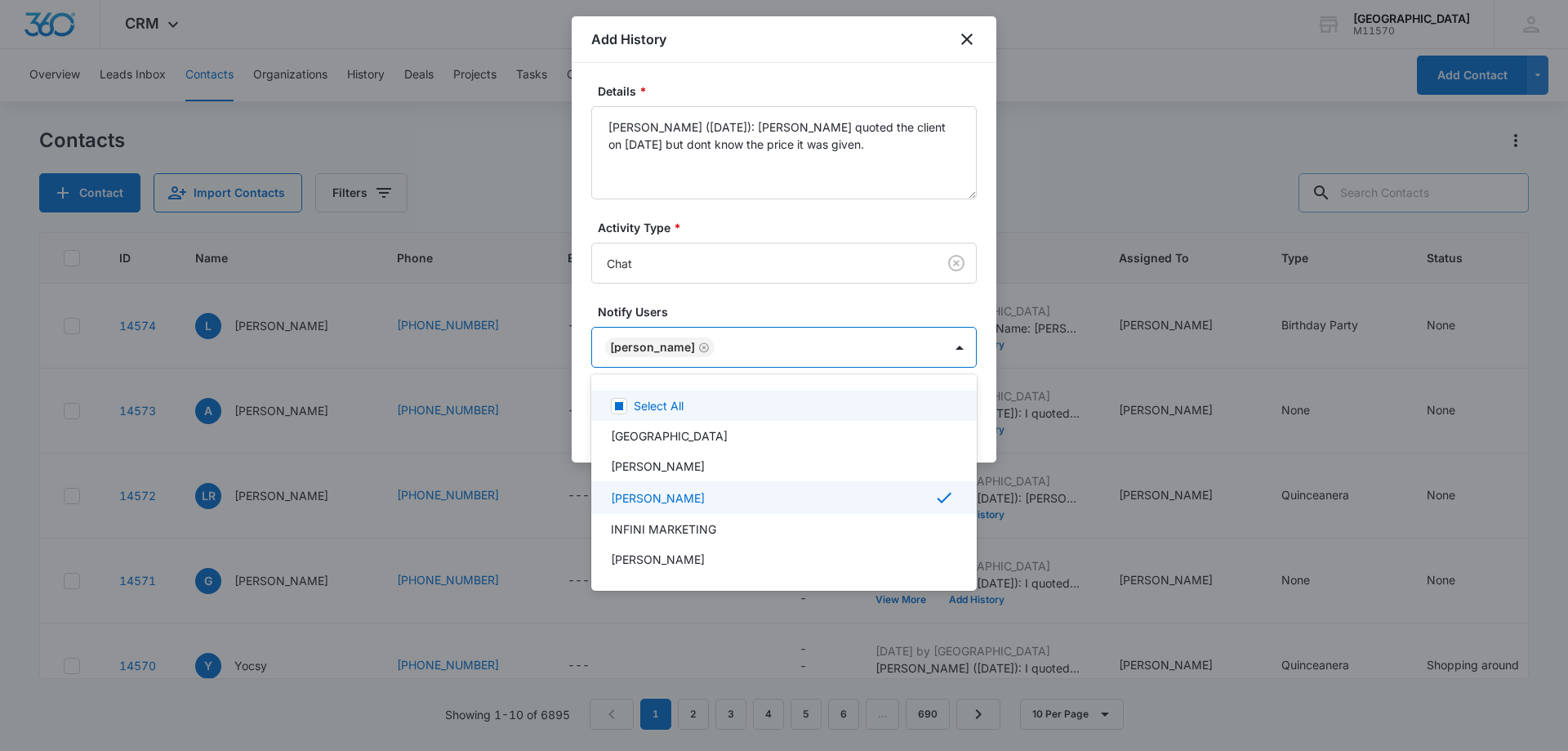
click at [652, 343] on div at bounding box center [784, 376] width 1568 height 751
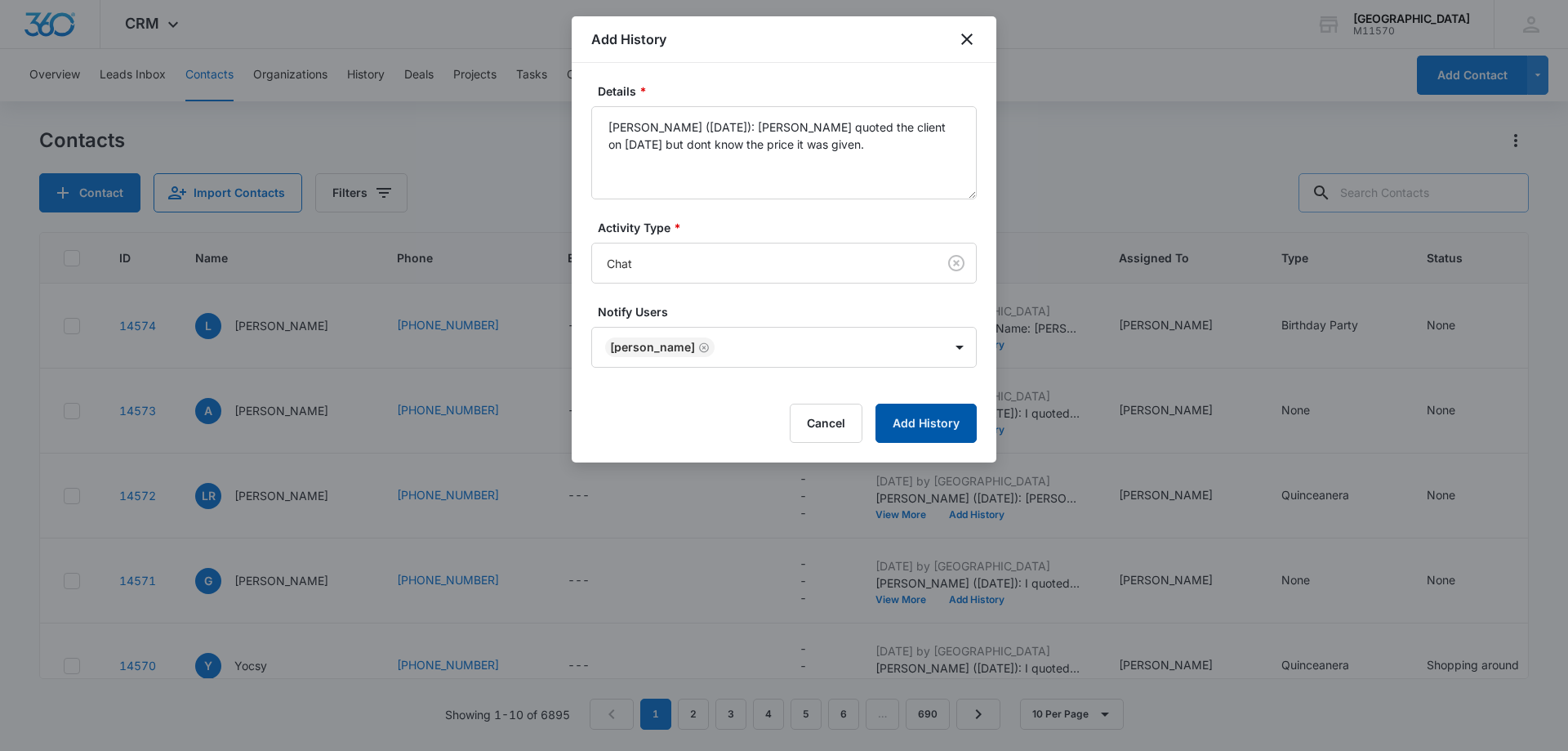
click at [953, 415] on button "Add History" at bounding box center [926, 422] width 101 height 39
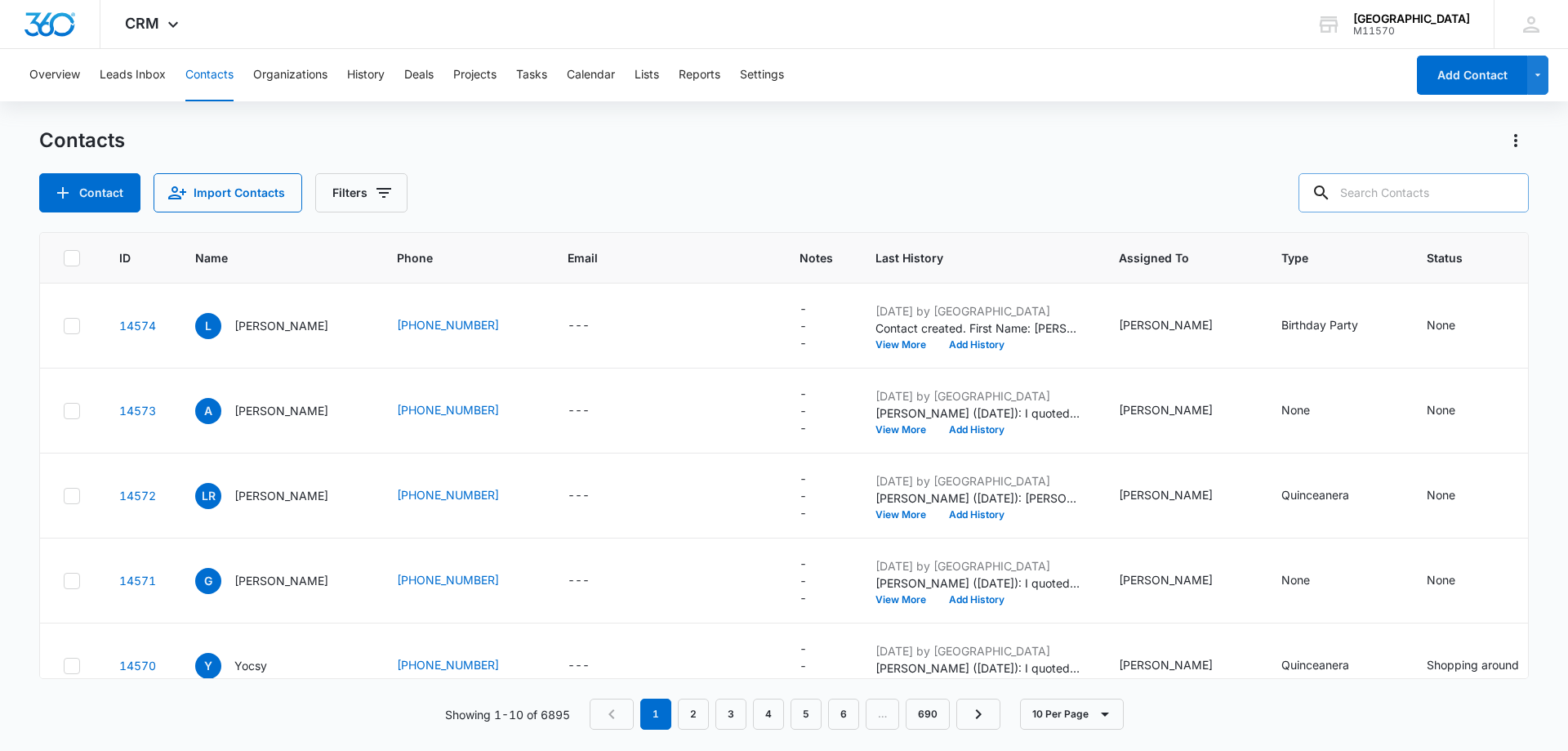
click at [1362, 184] on input "text" at bounding box center [1413, 192] width 230 height 39
type input "[PHONE_NUMBER]"
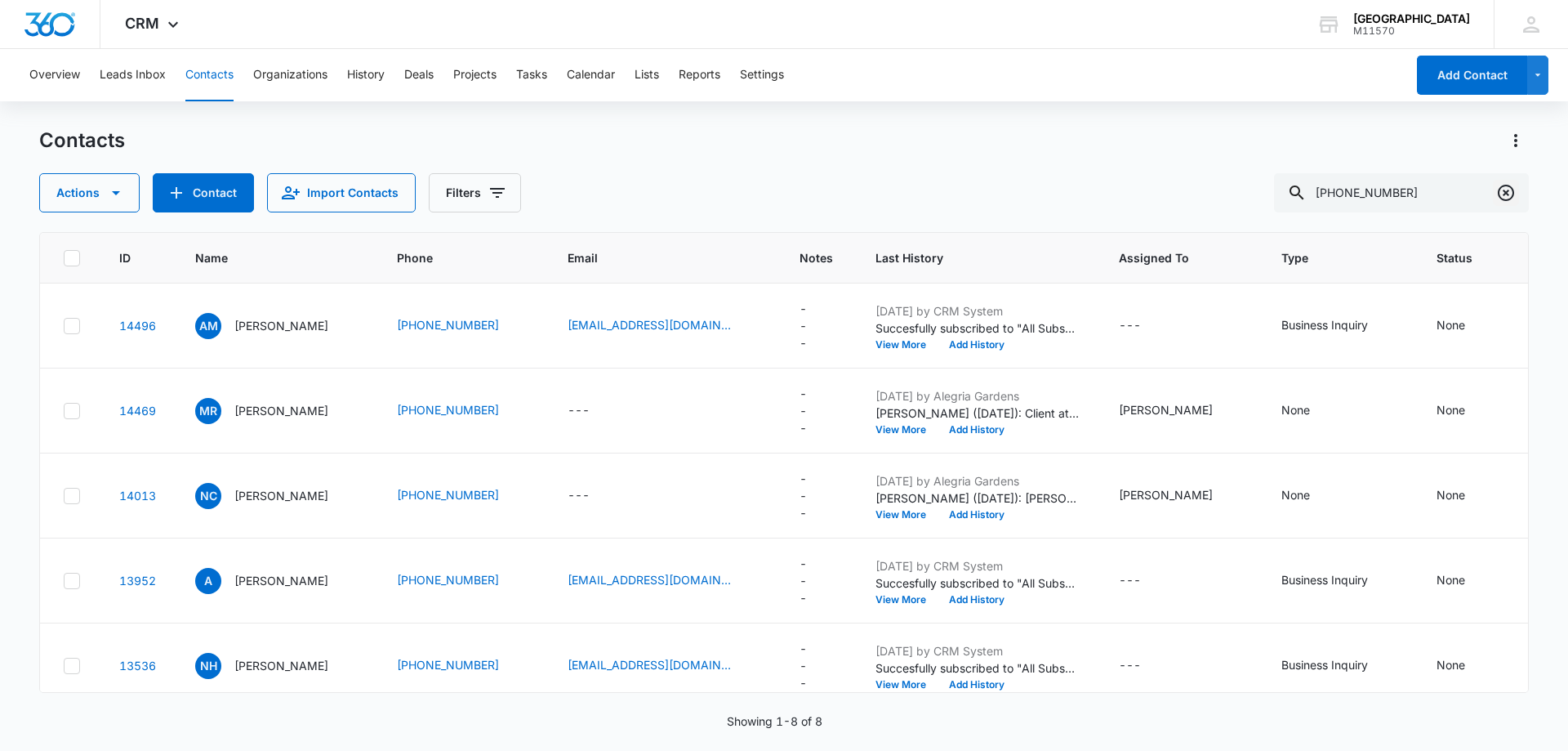
click at [1506, 191] on icon "Clear" at bounding box center [1505, 193] width 20 height 20
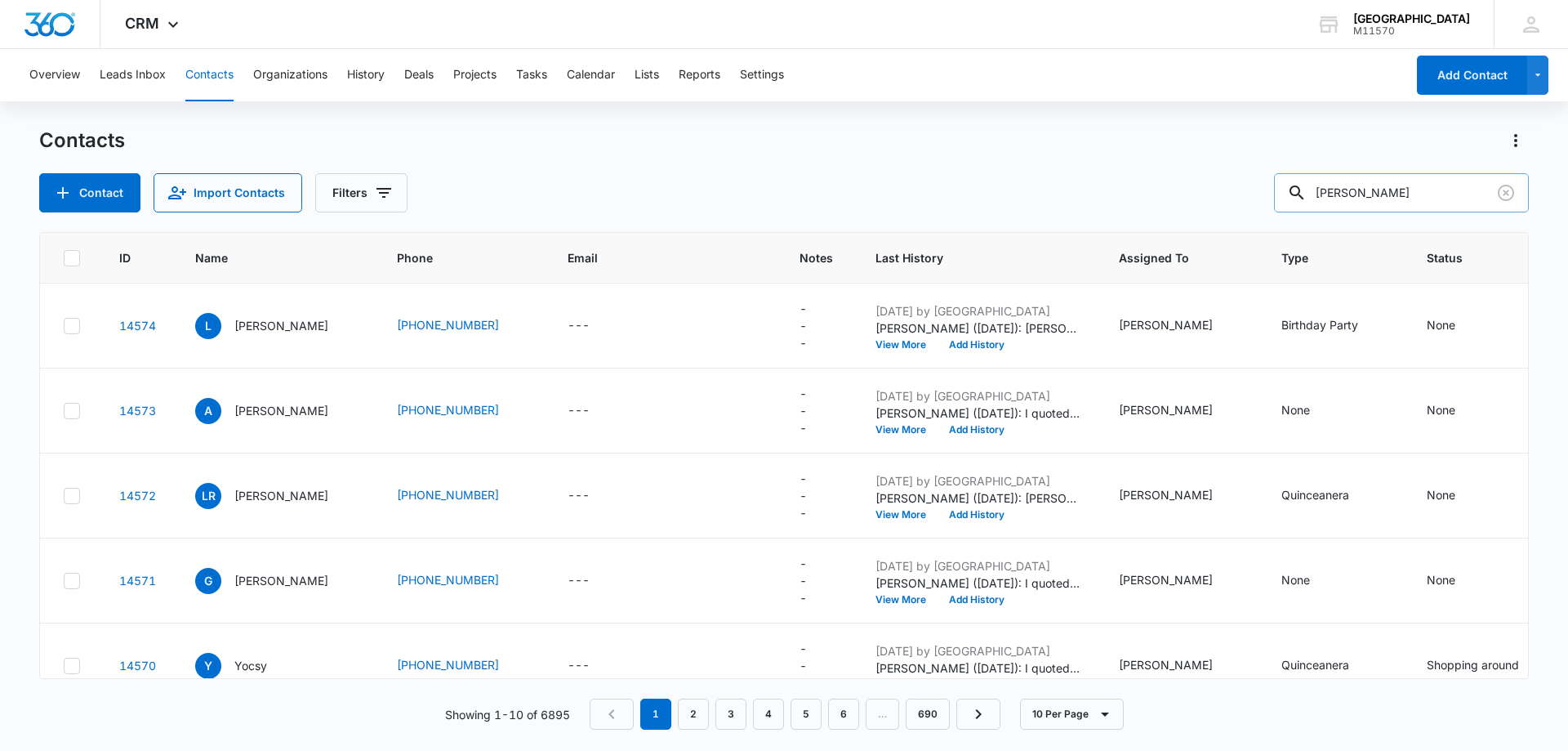
type input "[PERSON_NAME]"
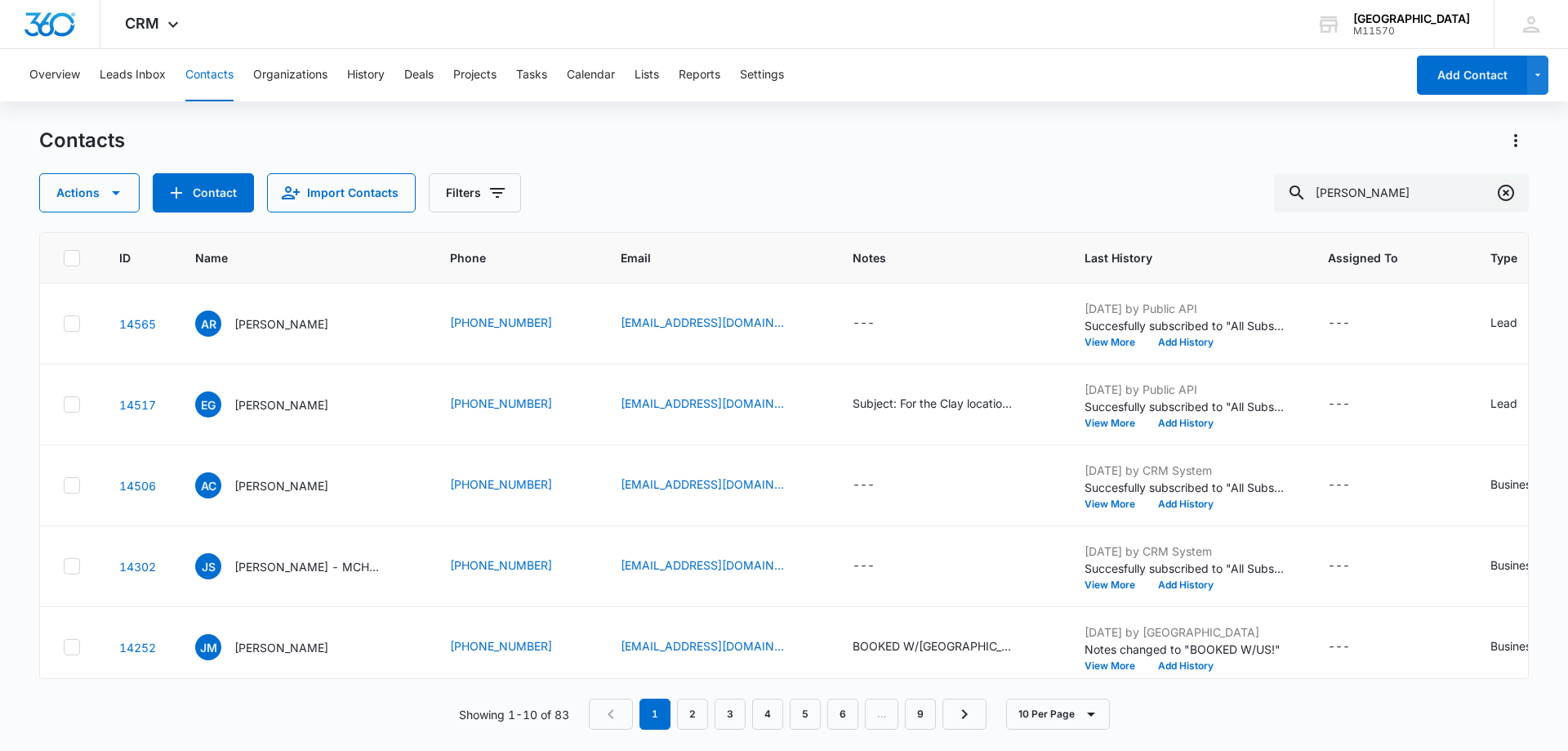
click at [1502, 195] on icon "Clear" at bounding box center [1505, 193] width 20 height 20
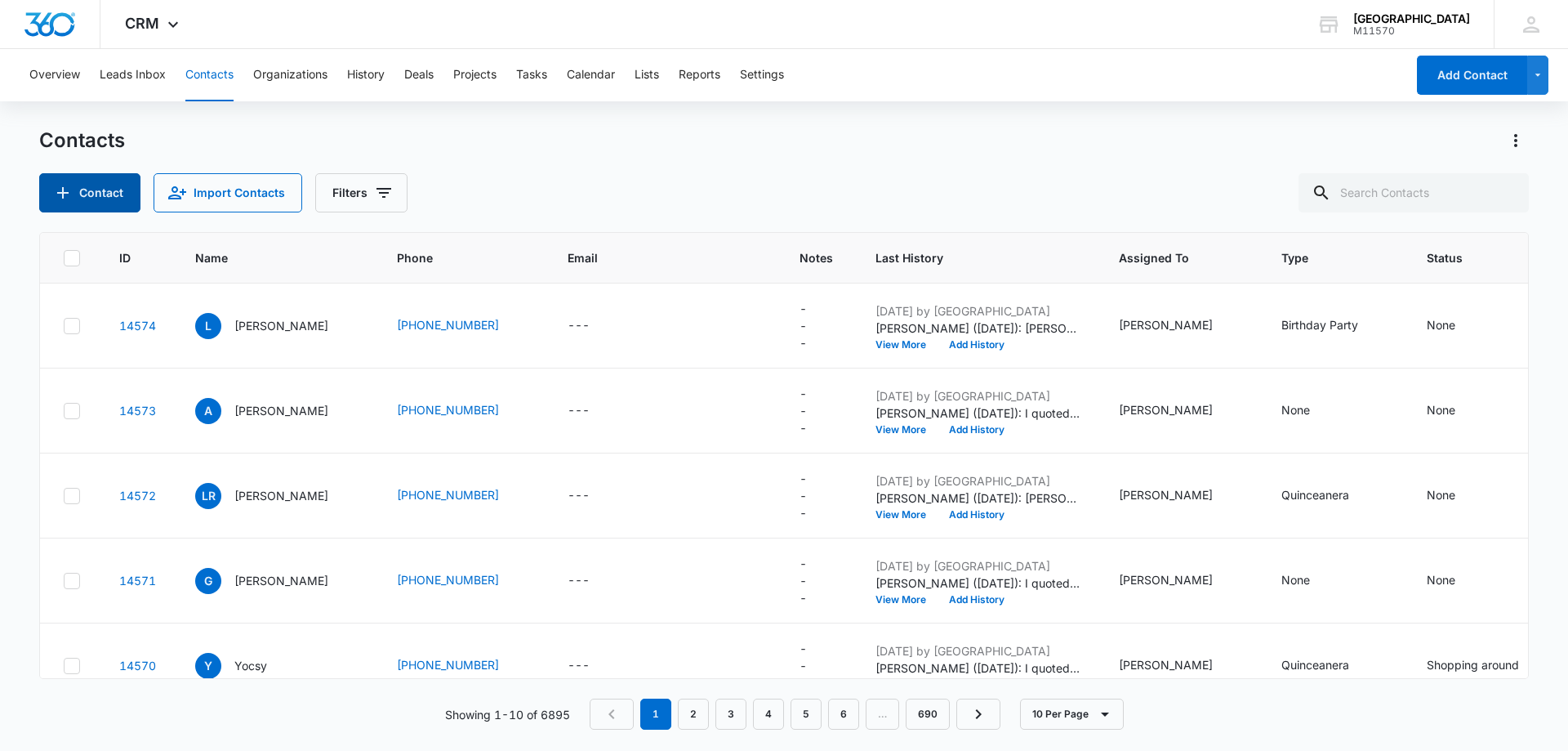
click at [123, 200] on button "Contact" at bounding box center [89, 192] width 101 height 39
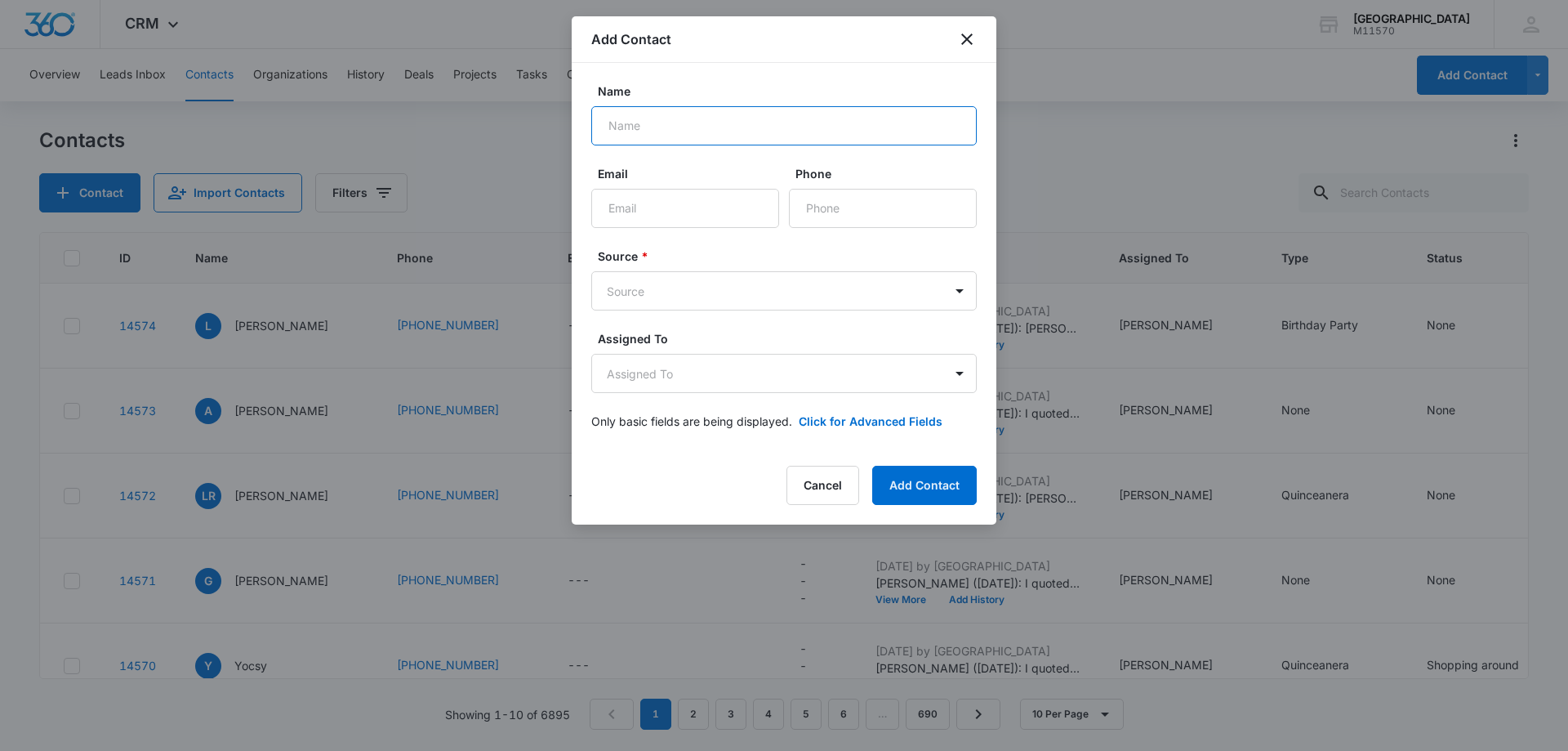
click at [651, 131] on input "Name" at bounding box center [784, 125] width 385 height 39
type input "[PERSON_NAME]"
click at [803, 198] on input "Phone" at bounding box center [882, 208] width 188 height 39
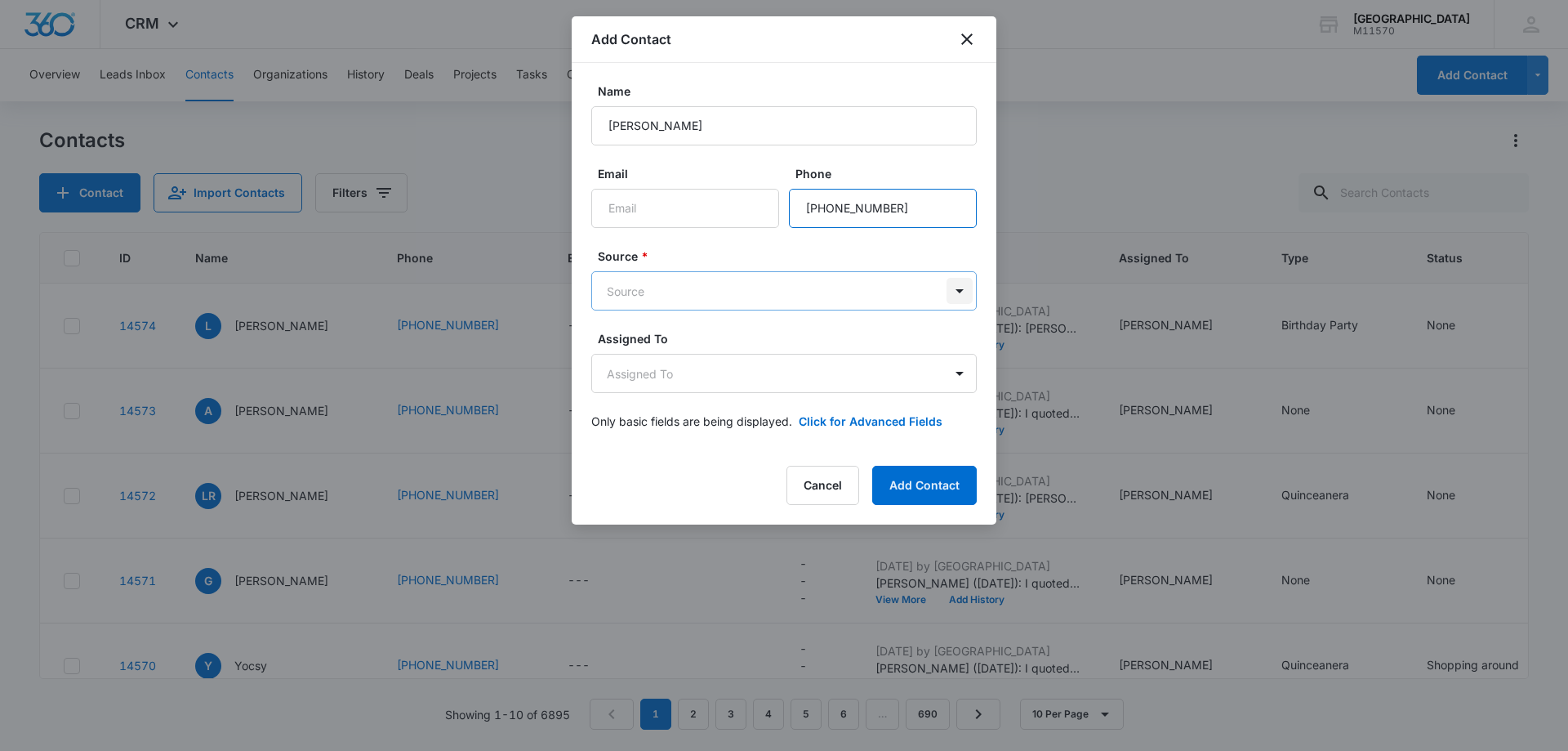
type input "[PHONE_NUMBER]"
click at [962, 296] on body "CRM Apps Reputation Websites Forms CRM Email Social Shop Payments POS Content A…" at bounding box center [784, 376] width 1568 height 751
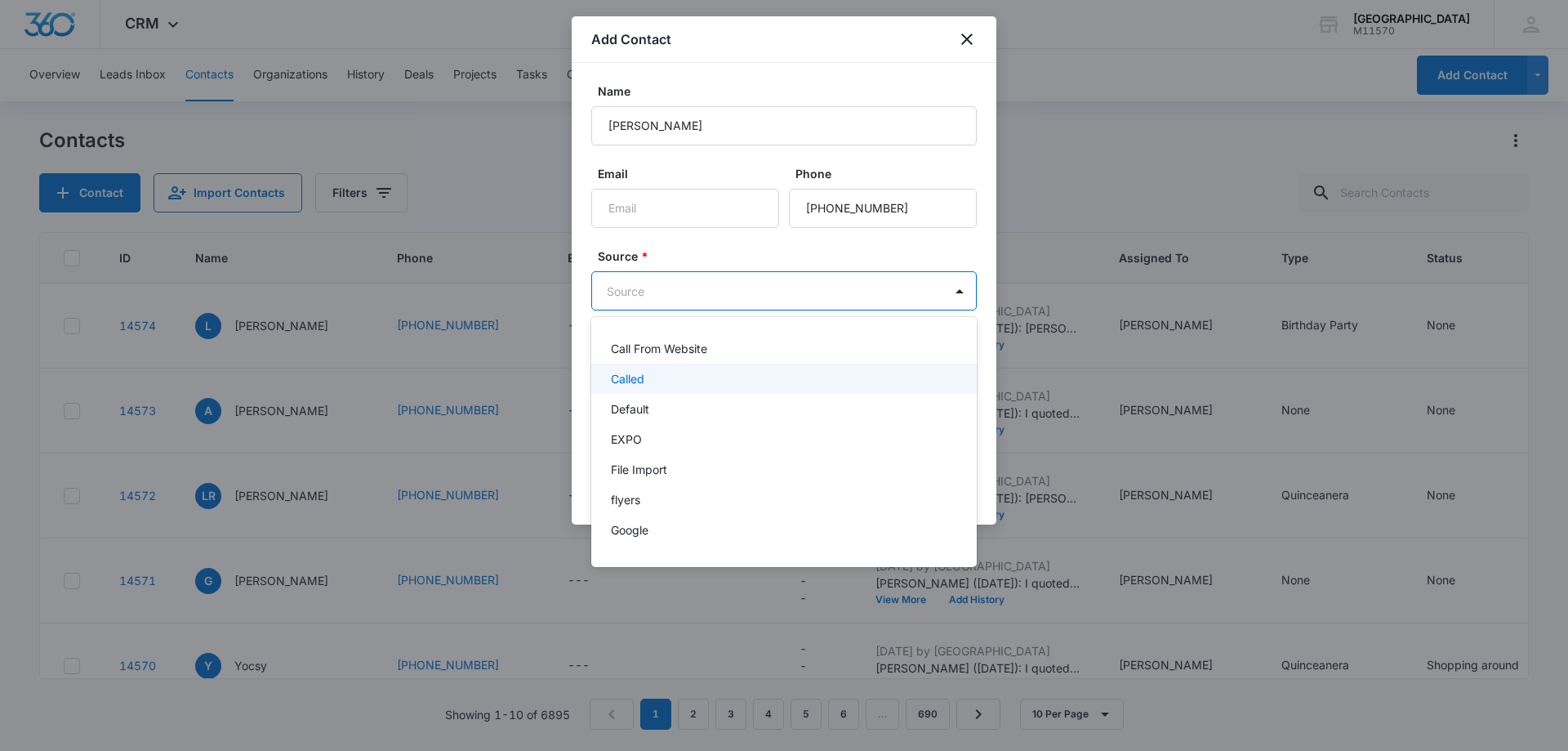
click at [635, 388] on div "Called" at bounding box center [784, 378] width 385 height 30
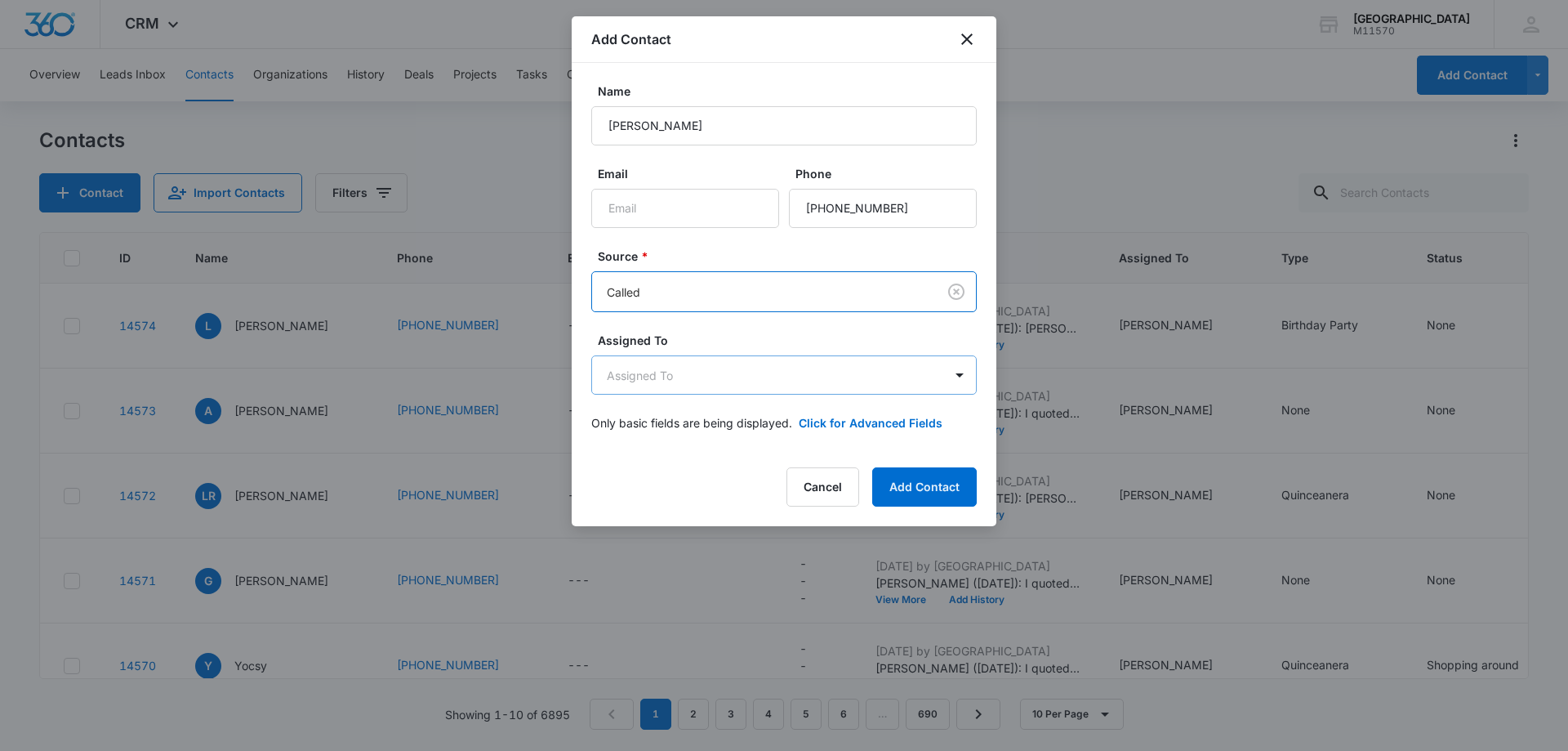
click at [640, 370] on body "CRM Apps Reputation Websites Forms CRM Email Social Shop Payments POS Content A…" at bounding box center [784, 376] width 1568 height 751
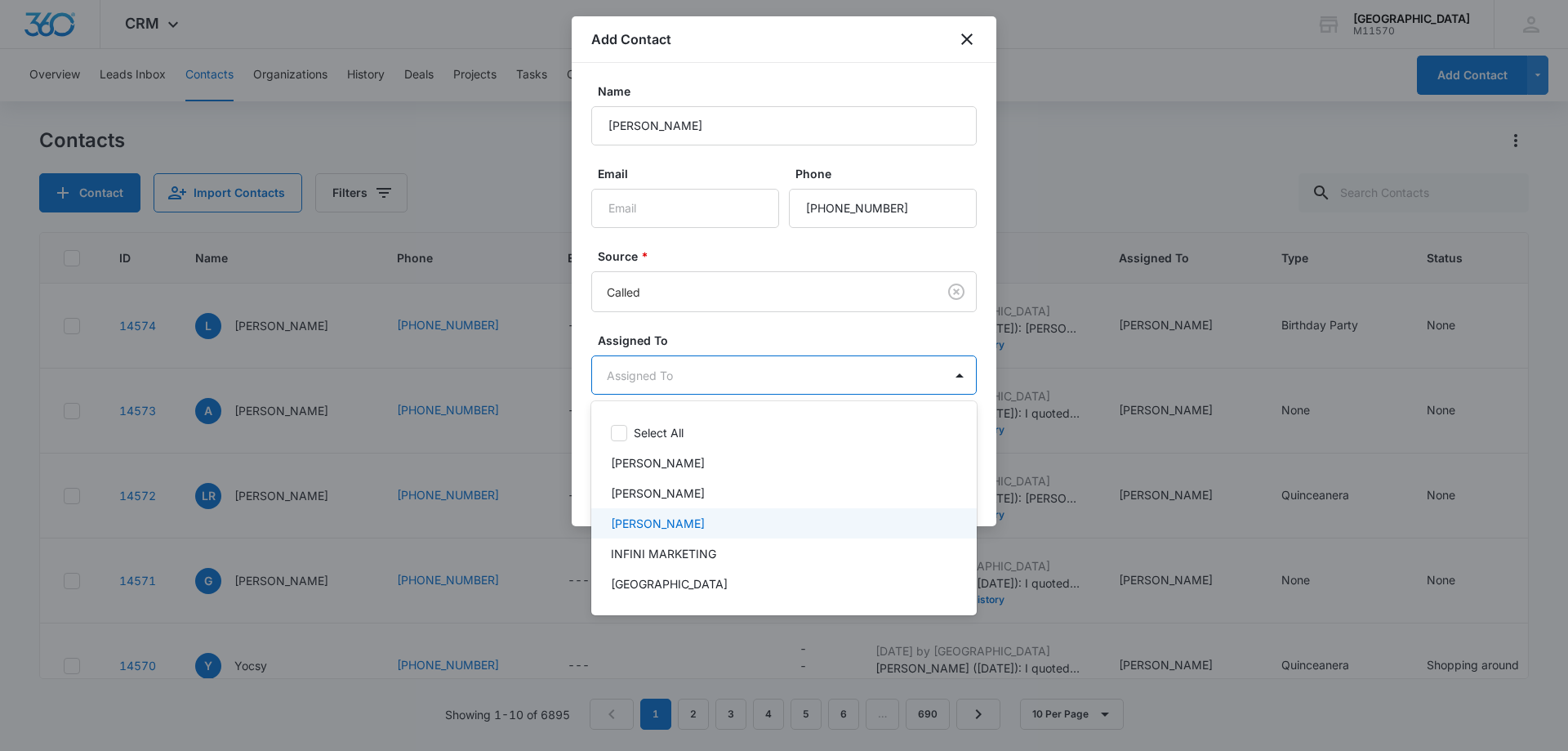
drag, startPoint x: 652, startPoint y: 517, endPoint x: 646, endPoint y: 470, distance: 47.4
click at [652, 515] on p "[PERSON_NAME]" at bounding box center [657, 523] width 94 height 17
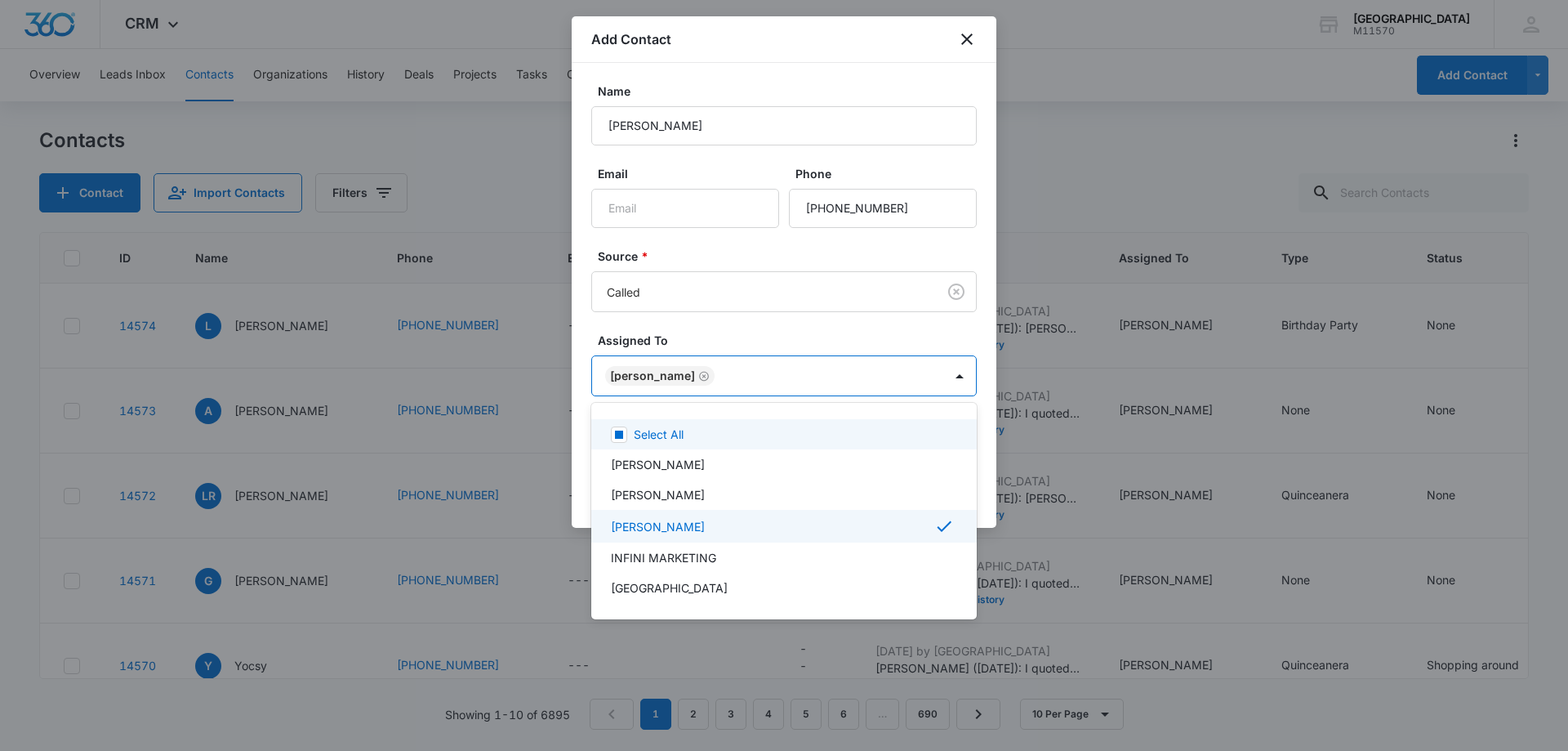
click at [629, 381] on div at bounding box center [784, 376] width 1568 height 751
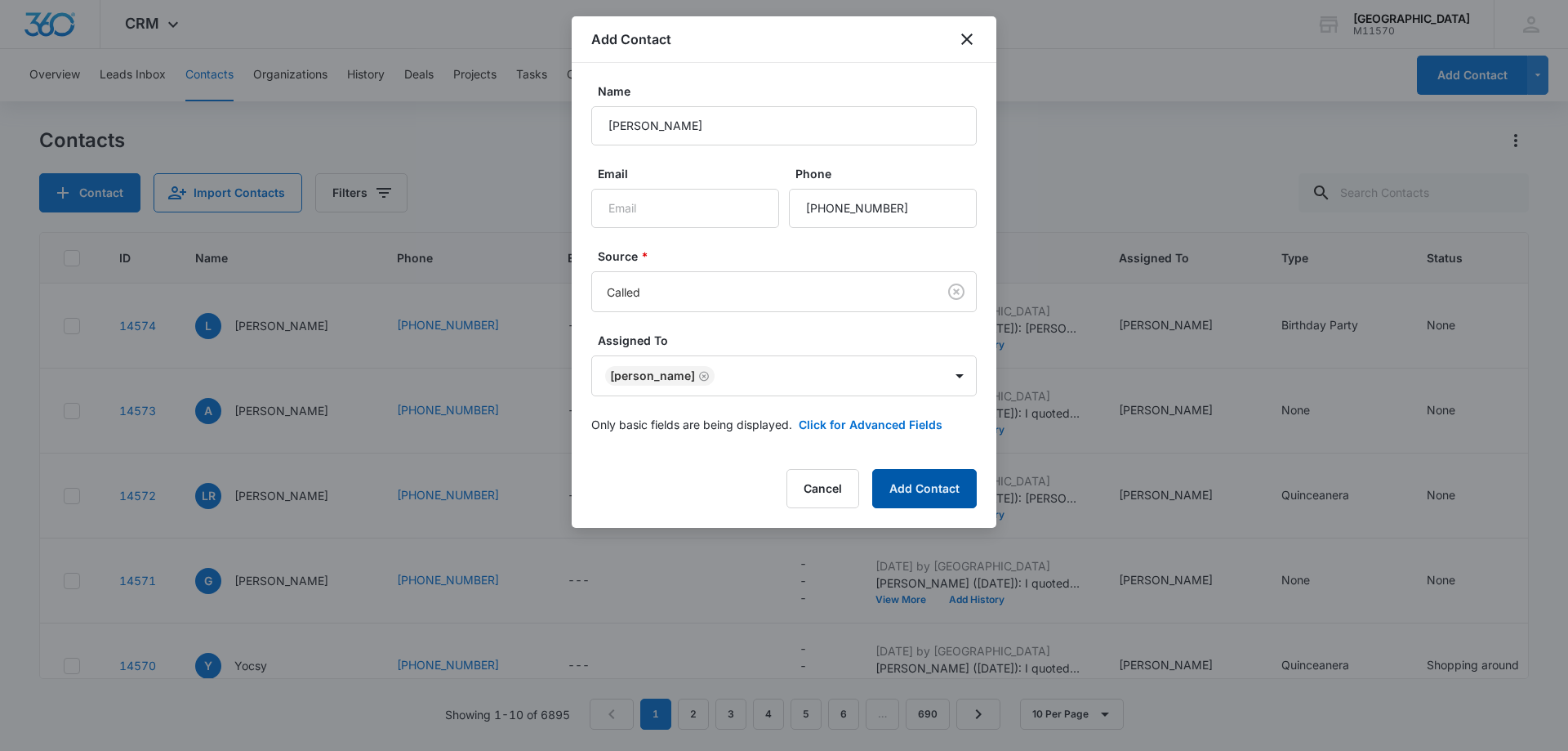
click at [921, 489] on button "Add Contact" at bounding box center [924, 488] width 104 height 39
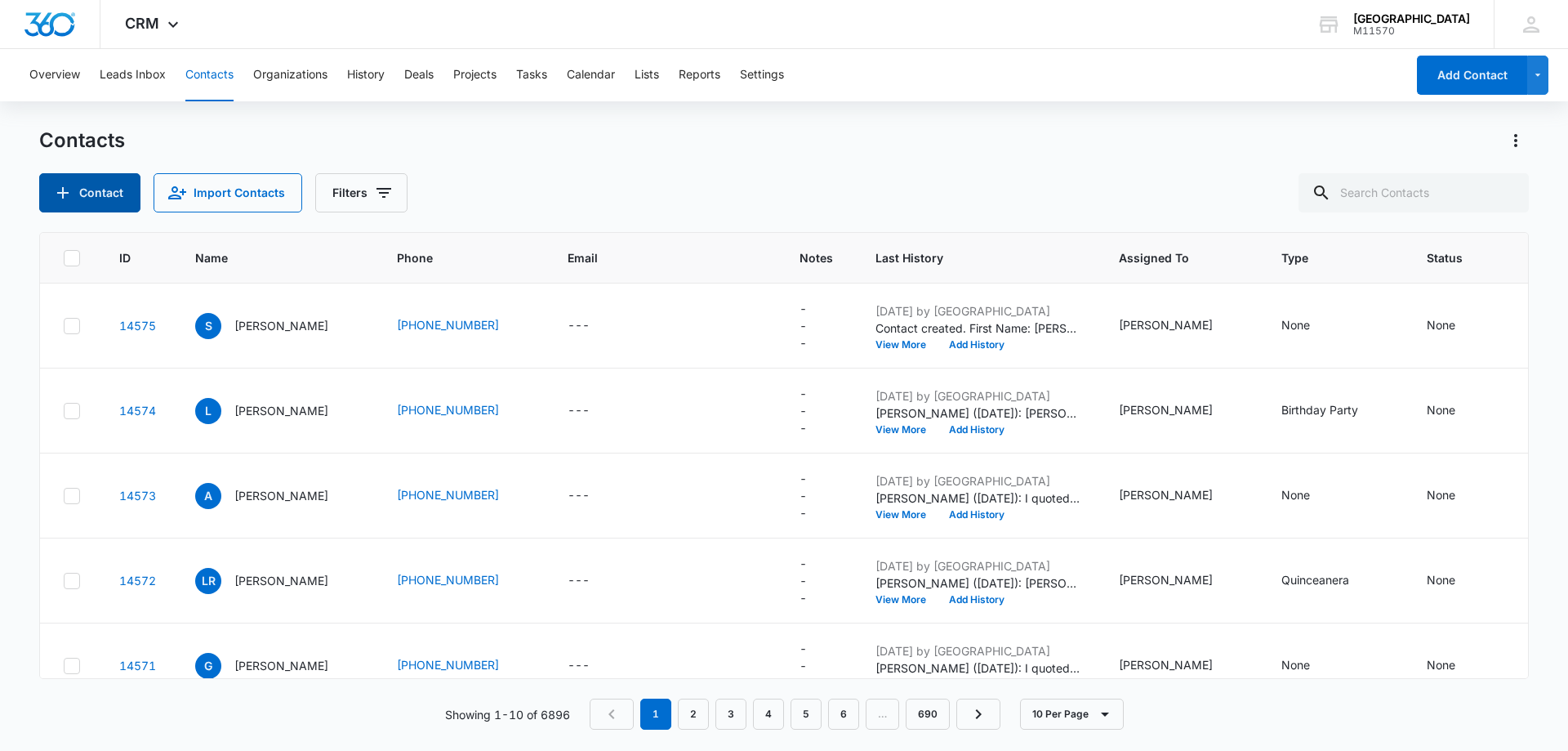
scroll to position [0, 756]
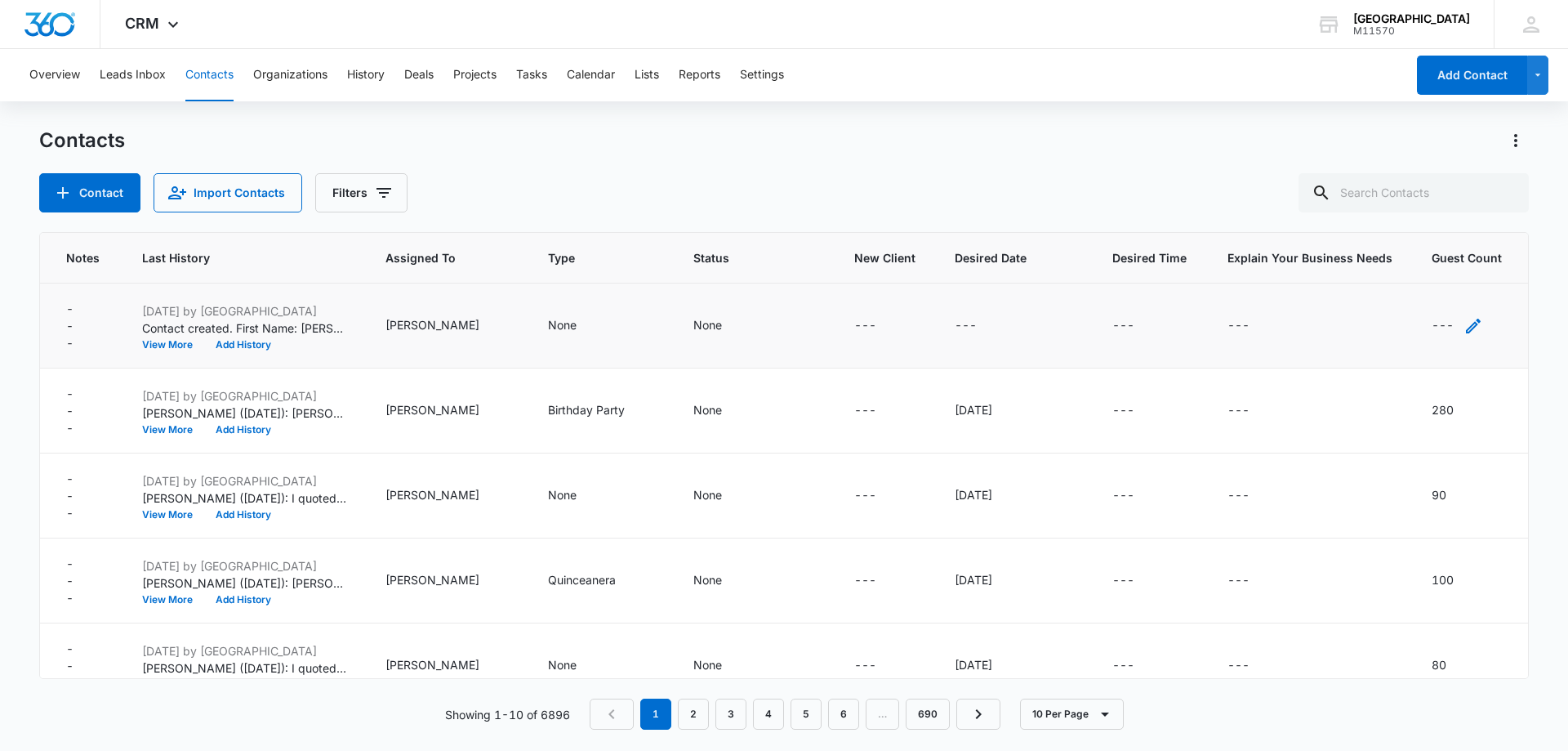
click at [1449, 330] on div "---" at bounding box center [1457, 326] width 52 height 20
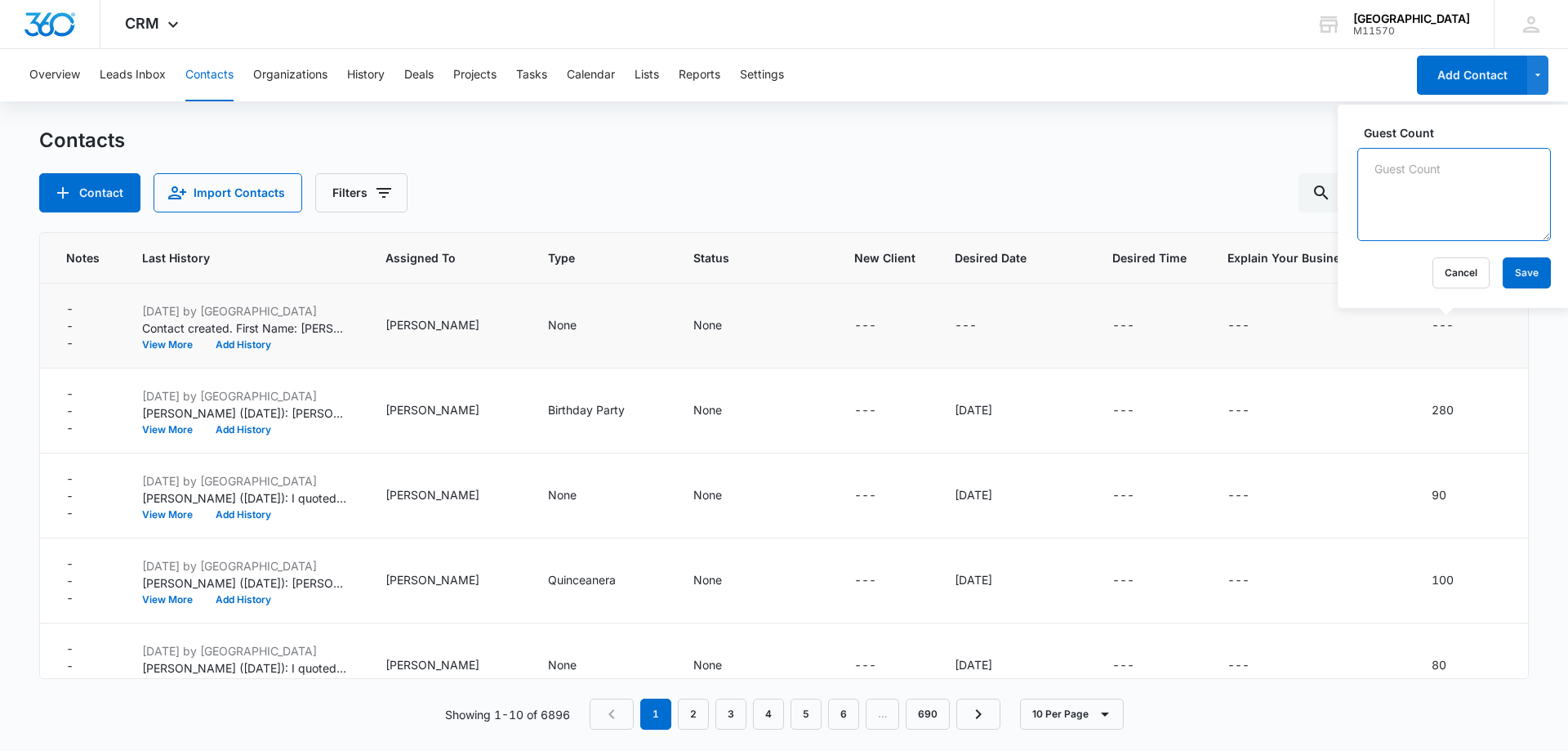
click at [1386, 181] on textarea "Guest Count" at bounding box center [1454, 195] width 194 height 93
type textarea "300"
click at [1502, 264] on button "Save" at bounding box center [1526, 272] width 49 height 31
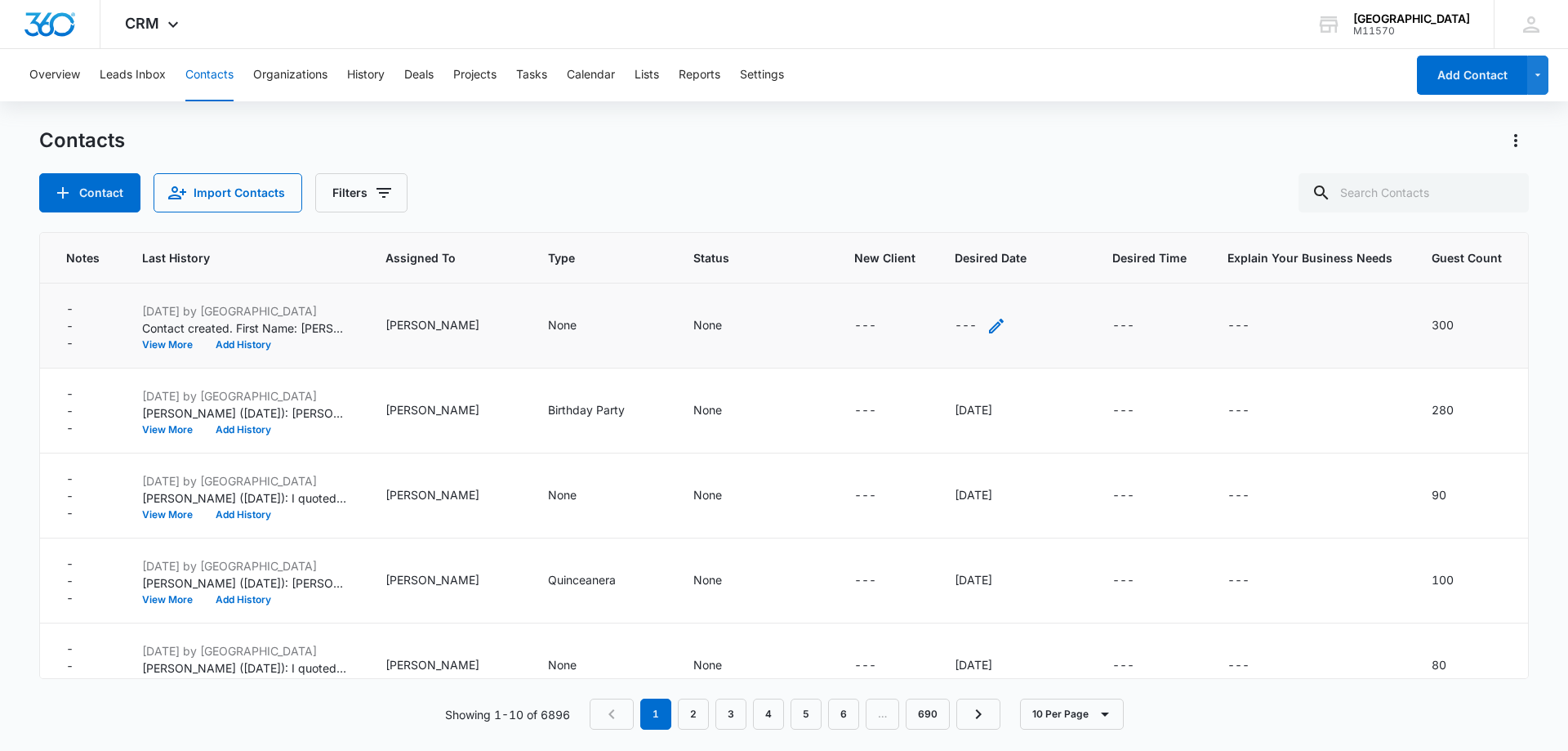
click at [986, 320] on icon "Desired Date - - Select to Edit Field" at bounding box center [996, 326] width 20 height 20
click at [889, 217] on input "Desired Date" at bounding box center [961, 221] width 206 height 39
type input "[DATE]"
click at [1024, 274] on button "Save" at bounding box center [1041, 272] width 49 height 31
click at [734, 329] on icon "Status - None - Select to Edit Field" at bounding box center [741, 326] width 15 height 15
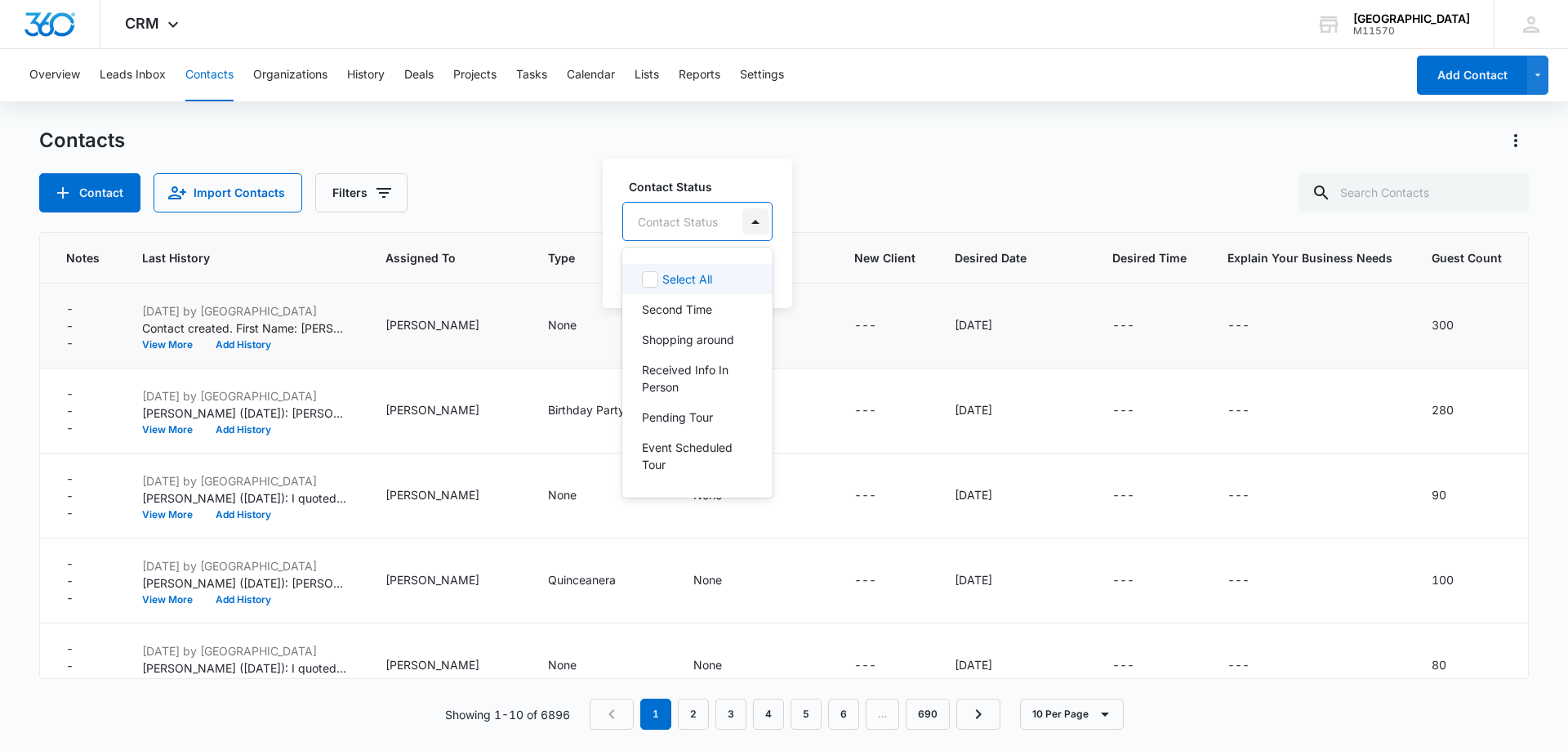
click at [750, 225] on div at bounding box center [755, 222] width 26 height 26
click at [677, 338] on p "Shopping around" at bounding box center [687, 339] width 92 height 17
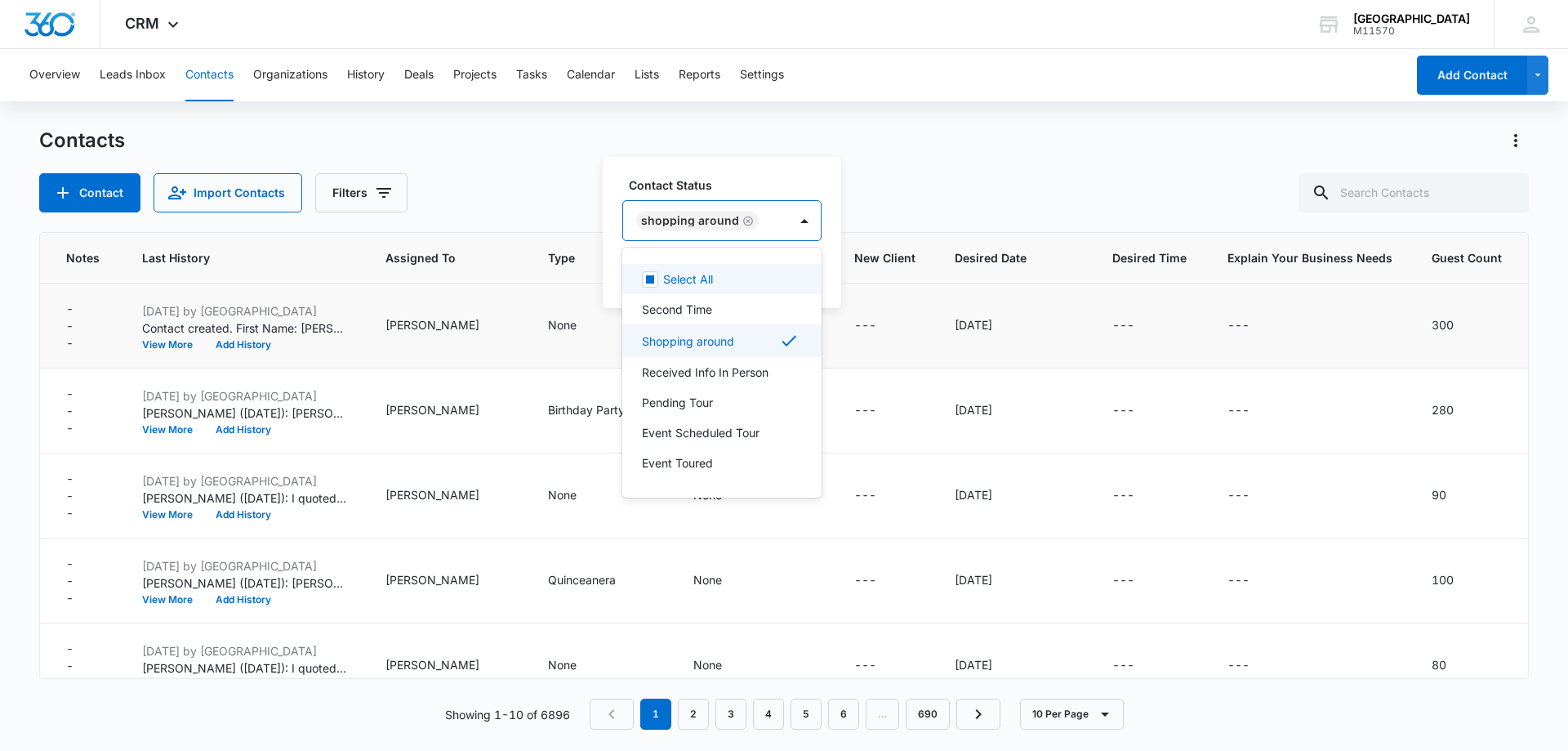
click at [652, 216] on div "Shopping around" at bounding box center [689, 221] width 98 height 12
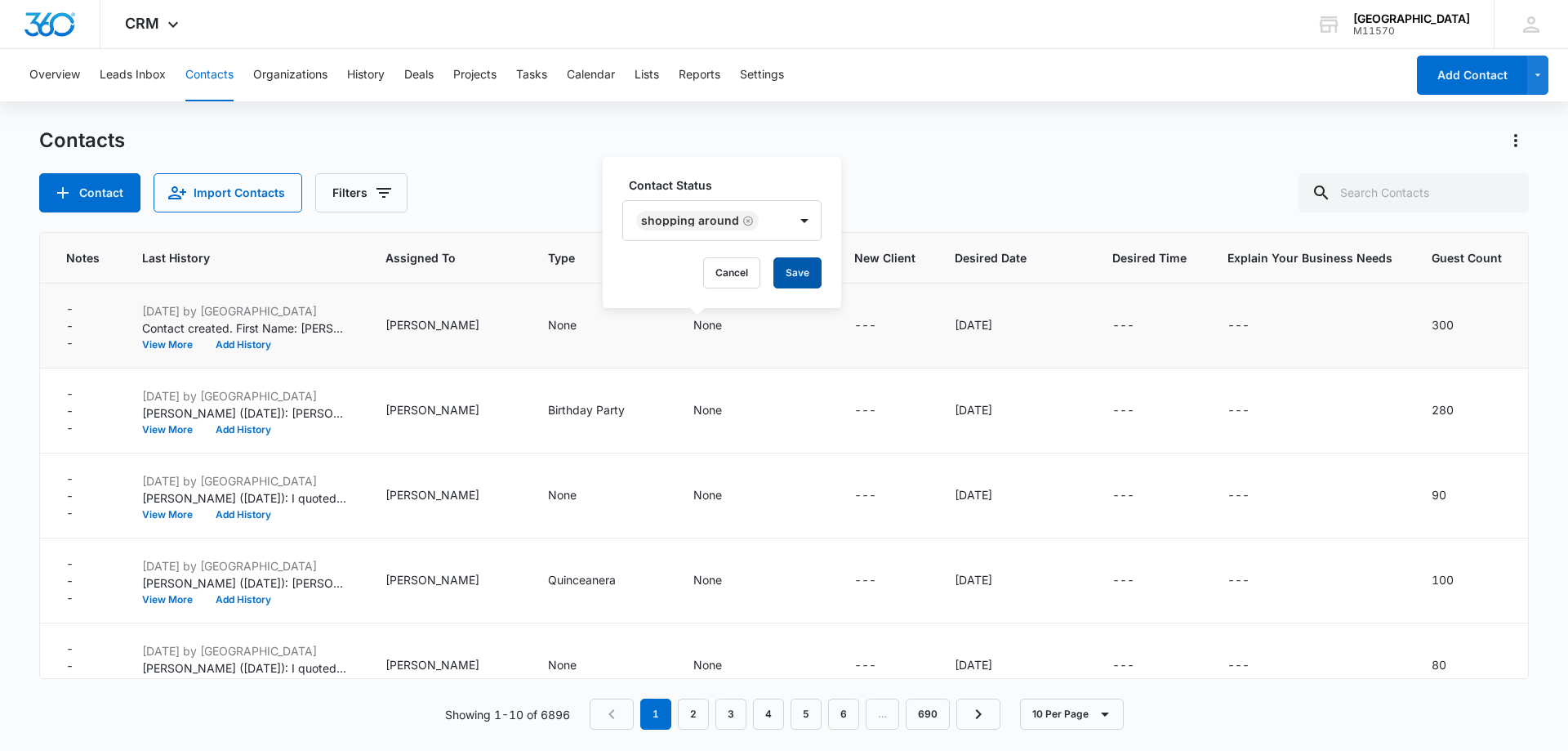
click at [813, 277] on button "Save" at bounding box center [797, 272] width 49 height 31
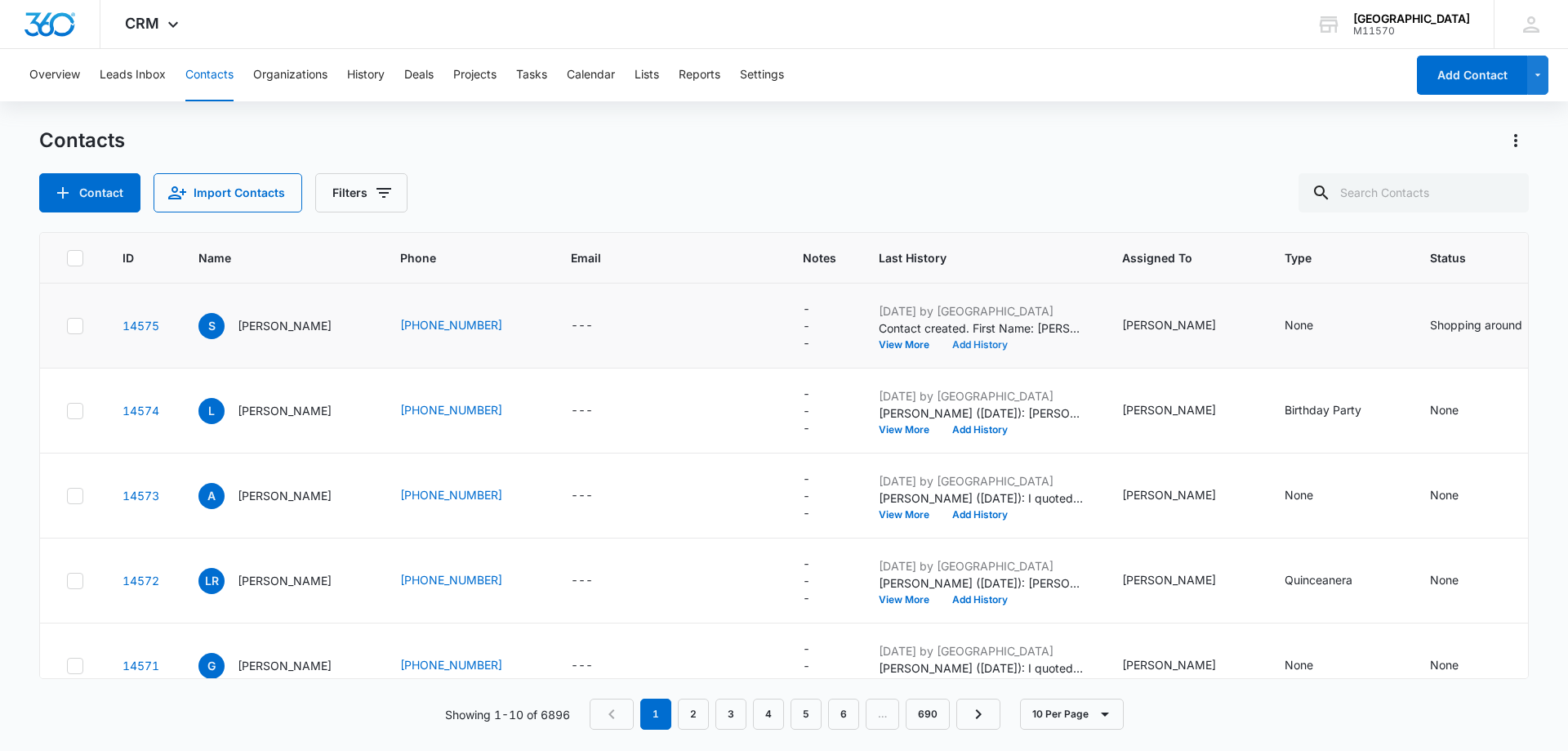
click at [999, 343] on button "Add History" at bounding box center [979, 345] width 78 height 10
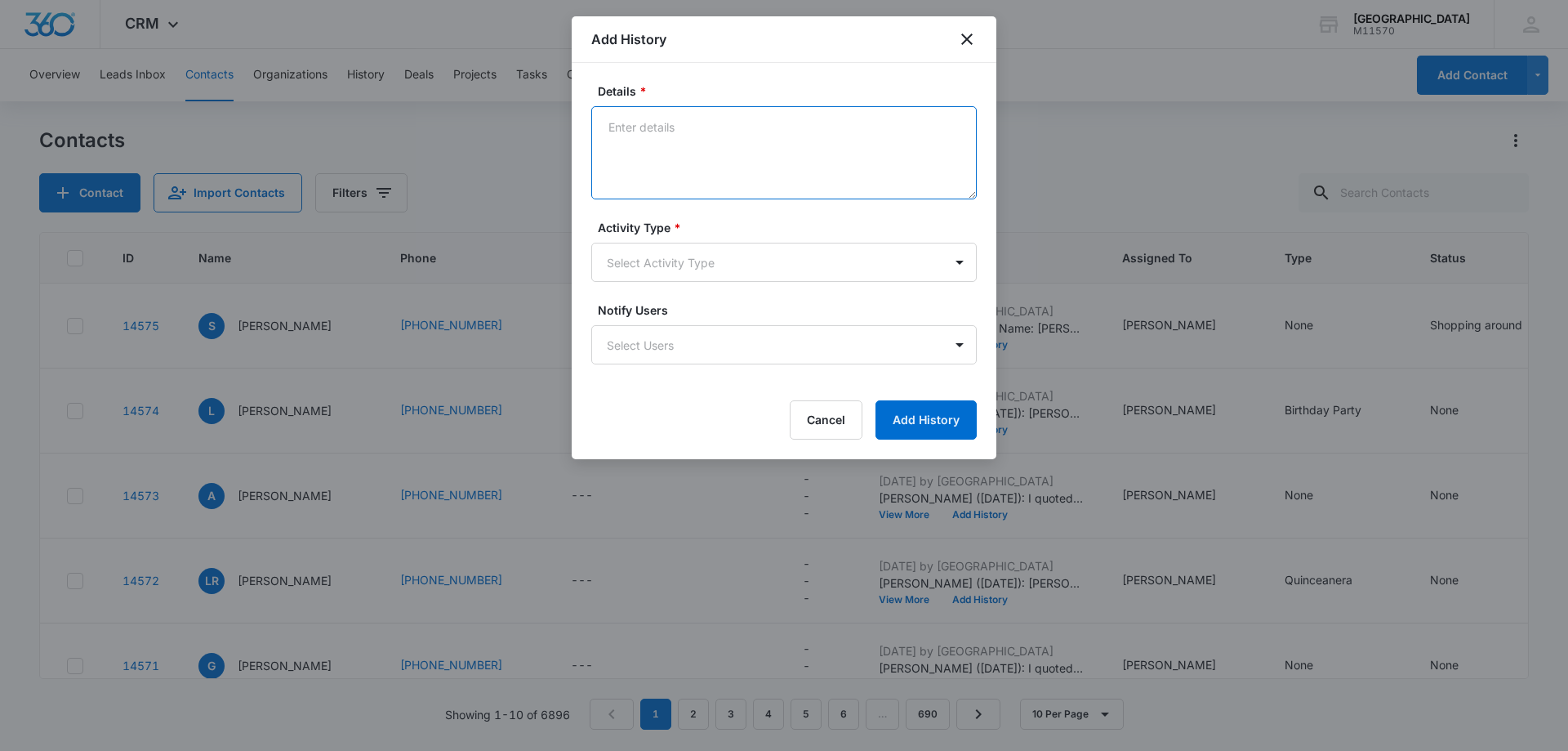
click at [654, 137] on textarea "Details *" at bounding box center [784, 153] width 385 height 93
click at [866, 135] on textarea "[PERSON_NAME] ([DATE]): [PERSON_NAME] quoted the client $6000" at bounding box center [784, 153] width 385 height 93
click at [899, 131] on textarea "[PERSON_NAME] ([DATE]): [PERSON_NAME] quoted the client $6,000" at bounding box center [784, 153] width 385 height 93
click at [820, 146] on textarea "[PERSON_NAME] ([DATE]): [PERSON_NAME] quoted the client $6,000 for the adore pa…" at bounding box center [784, 153] width 385 height 93
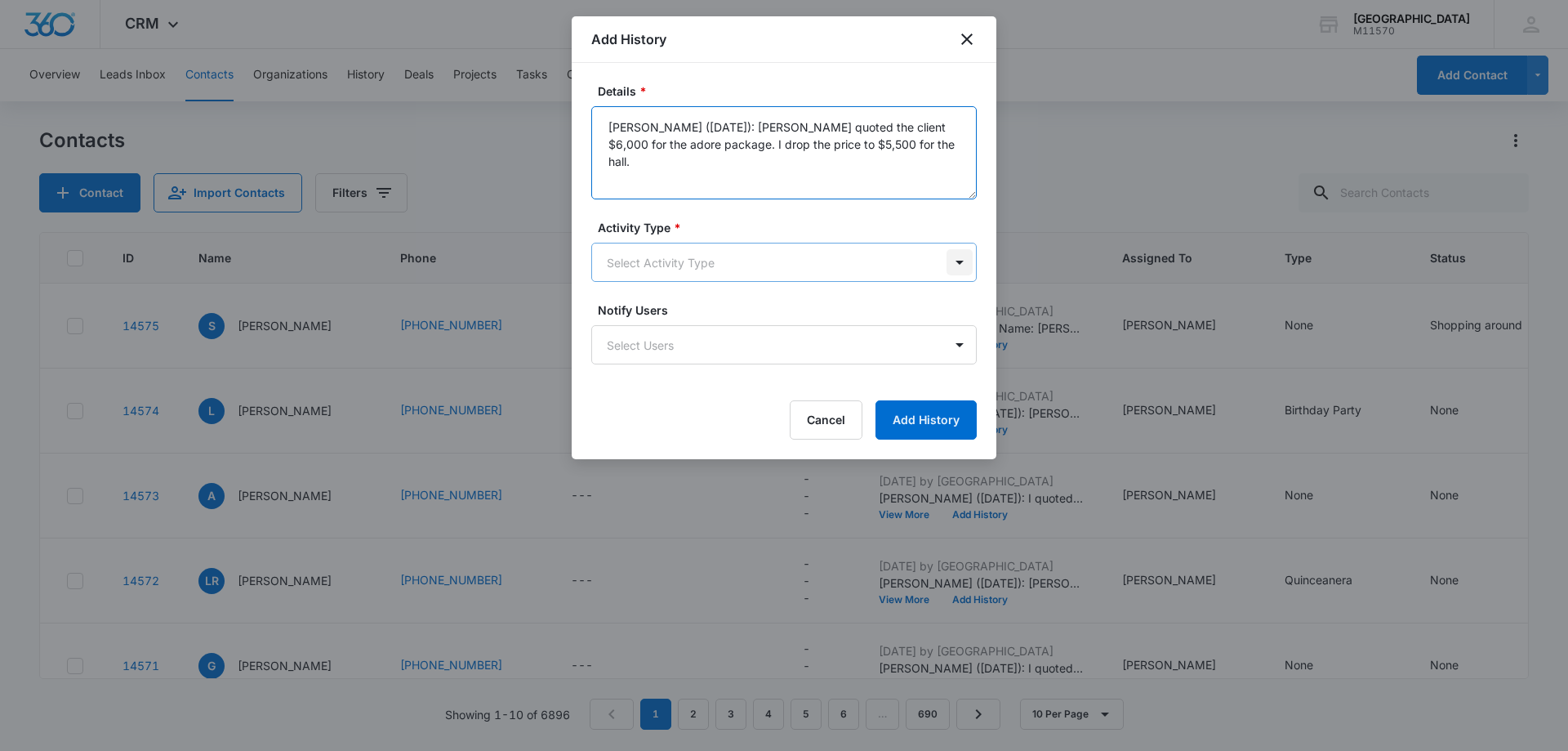
type textarea "[PERSON_NAME] ([DATE]): [PERSON_NAME] quoted the client $6,000 for the adore pa…"
click at [959, 263] on body "CRM Apps Reputation Websites Forms CRM Email Social Shop Payments POS Content A…" at bounding box center [784, 376] width 1568 height 751
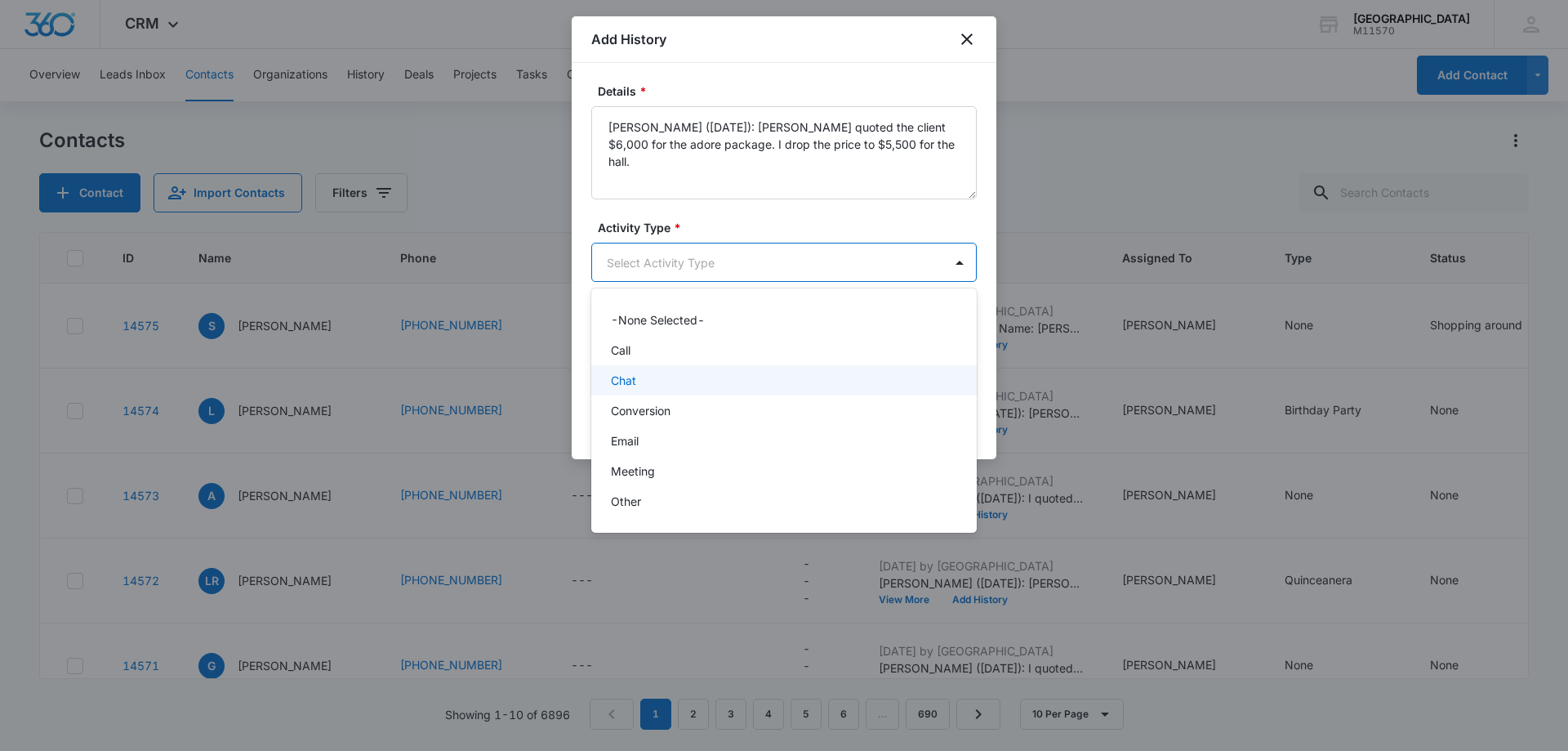
click at [617, 383] on p "Chat" at bounding box center [623, 379] width 25 height 17
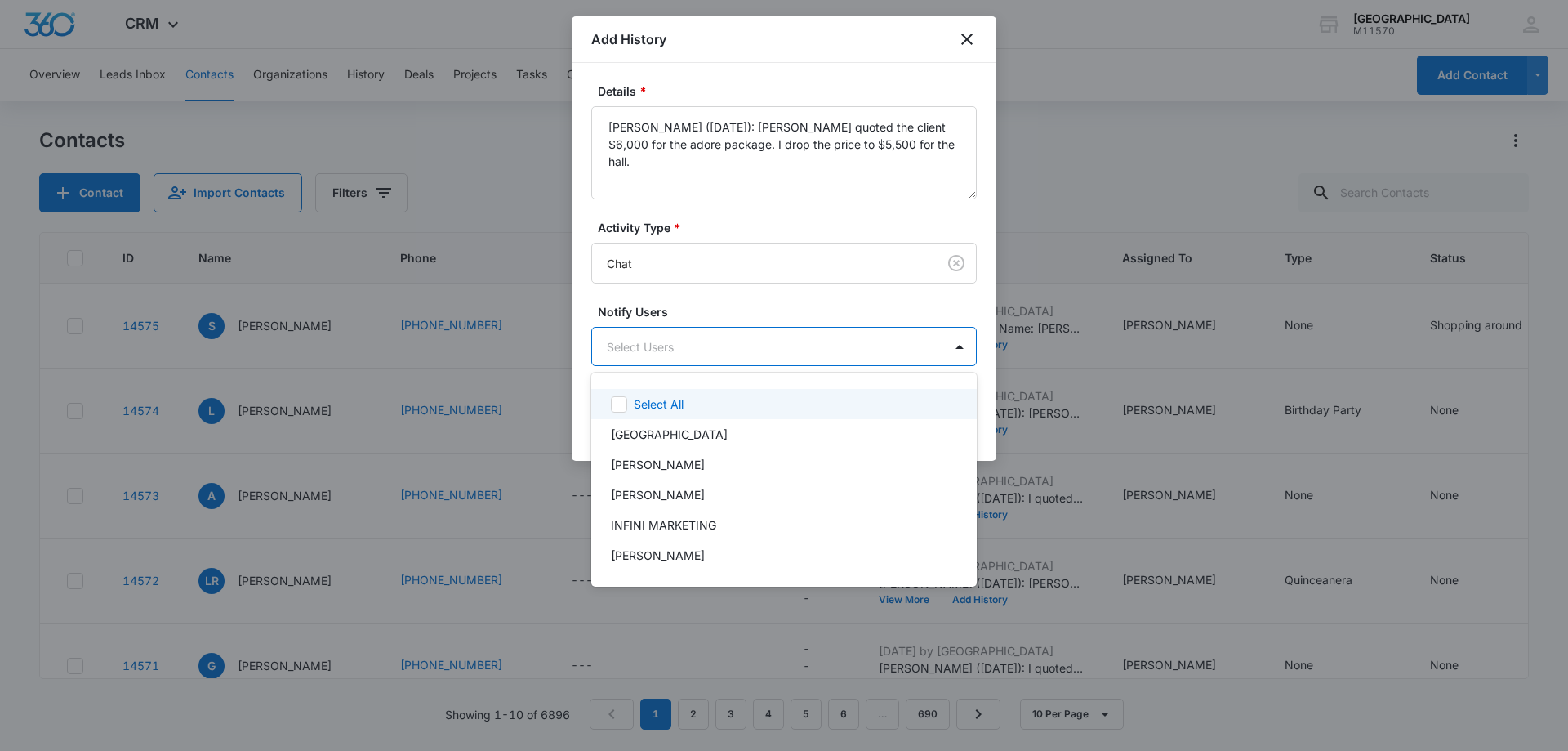
click at [636, 348] on body "CRM Apps Reputation Websites Forms CRM Email Social Shop Payments POS Content A…" at bounding box center [784, 376] width 1568 height 751
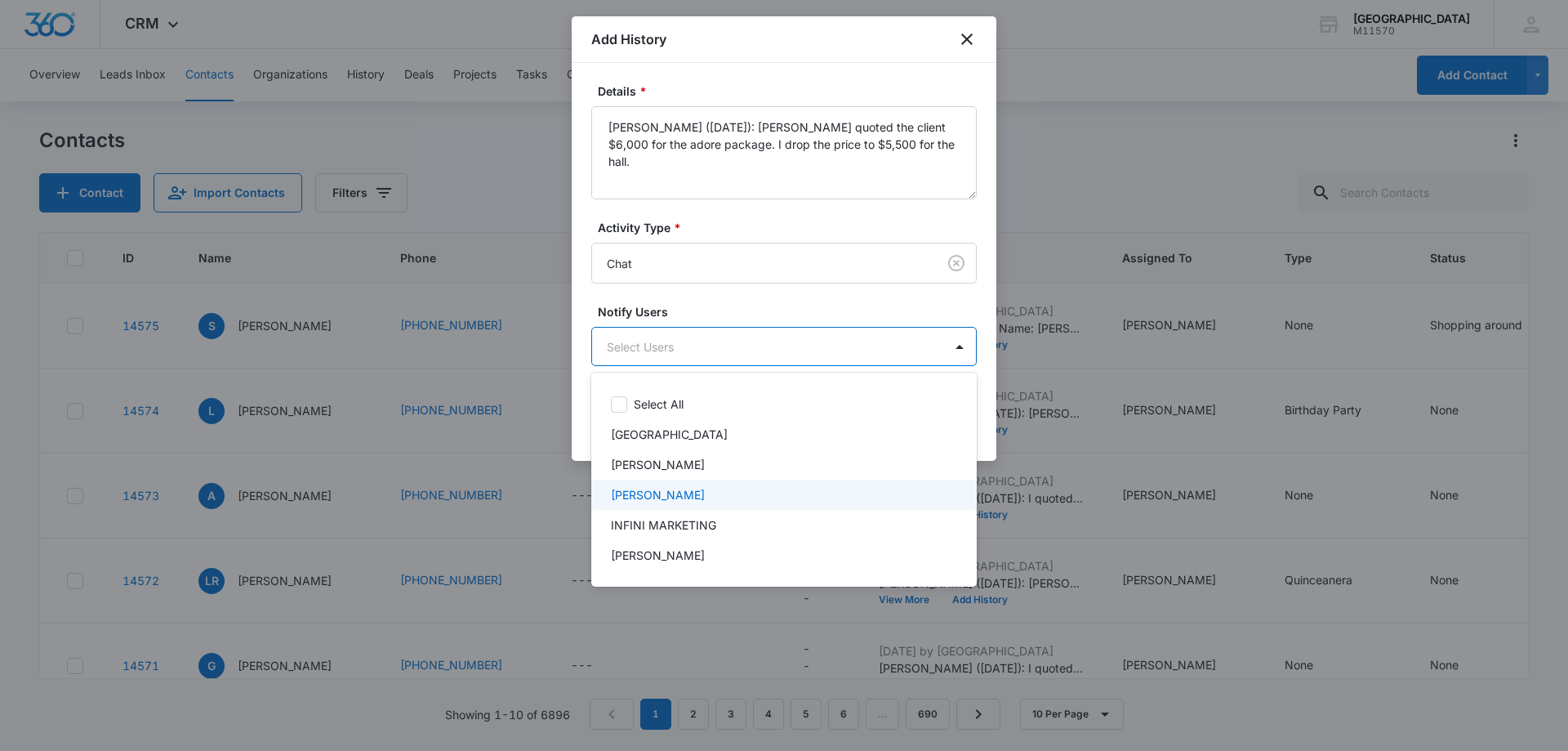
click at [662, 499] on p "[PERSON_NAME]" at bounding box center [657, 494] width 94 height 17
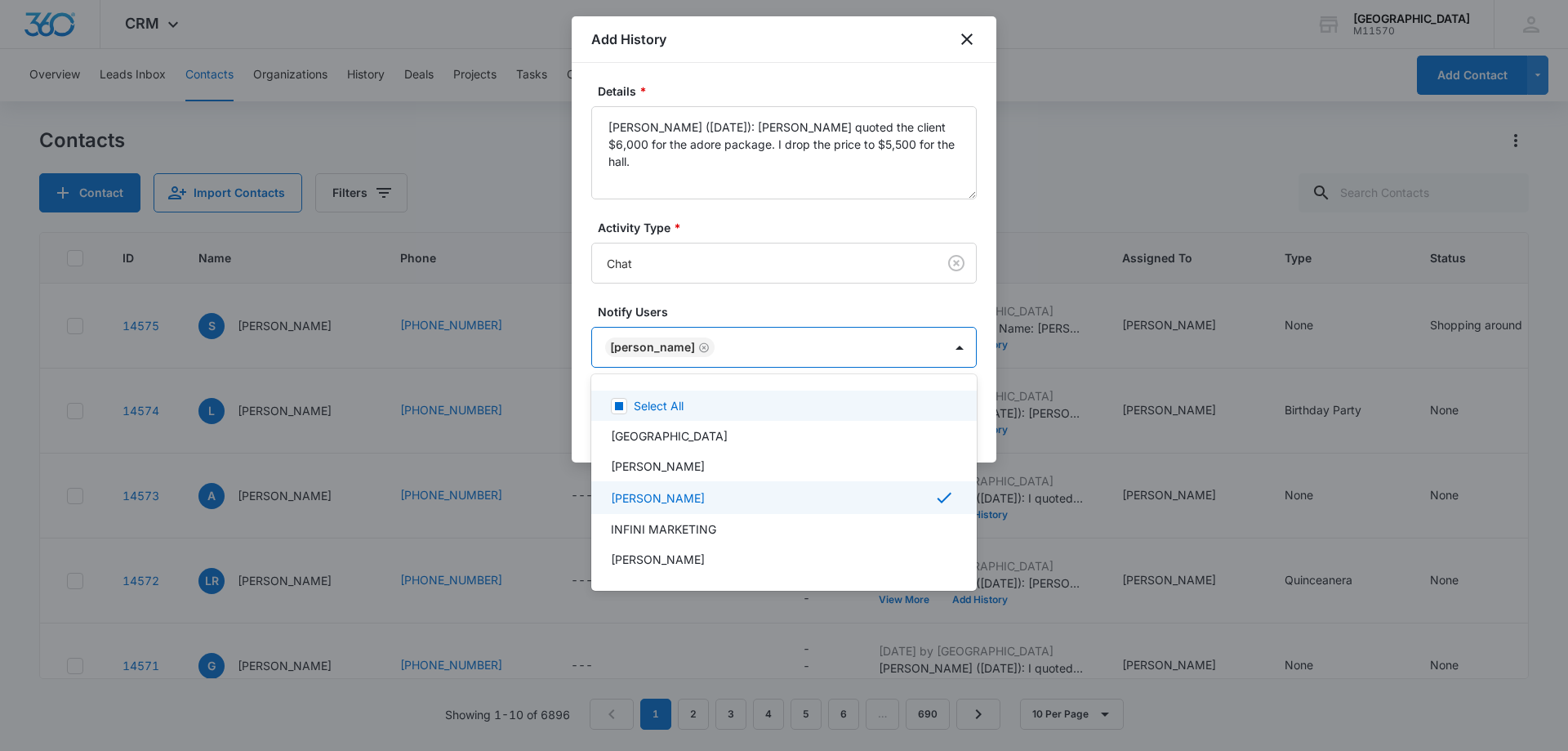
click at [645, 349] on div at bounding box center [784, 376] width 1568 height 751
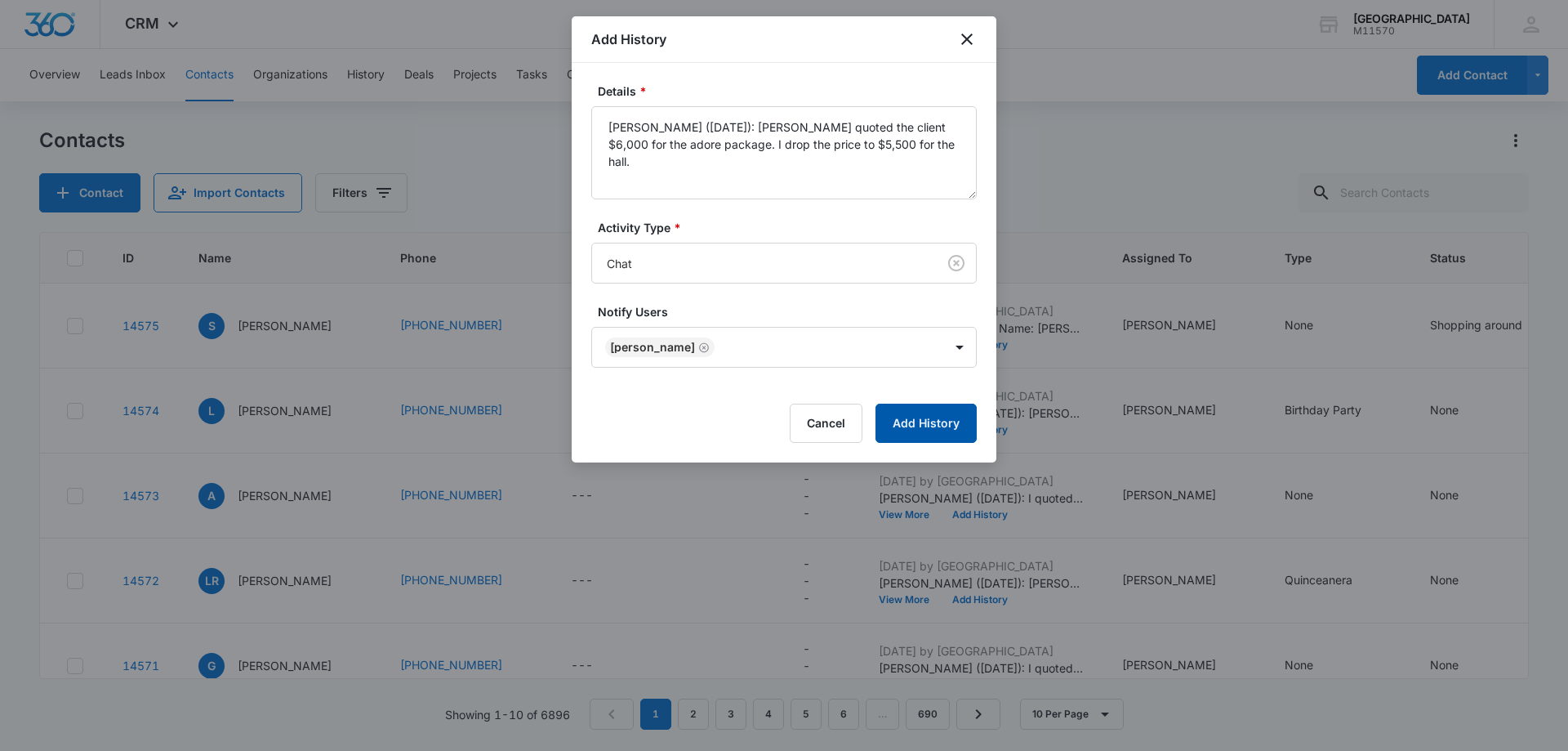
click at [935, 420] on button "Add History" at bounding box center [926, 422] width 101 height 39
